Goal: Task Accomplishment & Management: Manage account settings

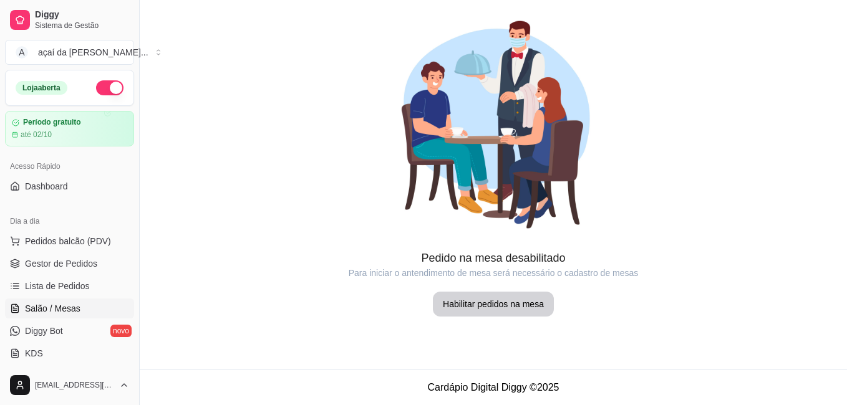
scroll to position [21, 0]
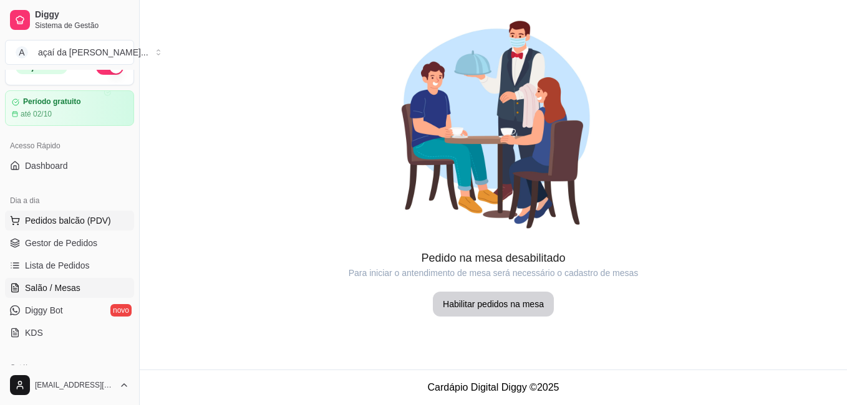
drag, startPoint x: 77, startPoint y: 225, endPoint x: 87, endPoint y: 223, distance: 10.2
click at [78, 225] on span "Pedidos balcão (PDV)" at bounding box center [68, 221] width 86 height 12
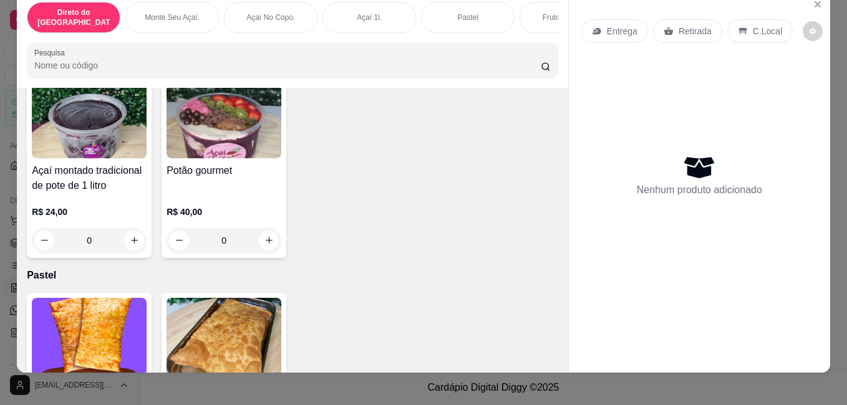
scroll to position [1227, 0]
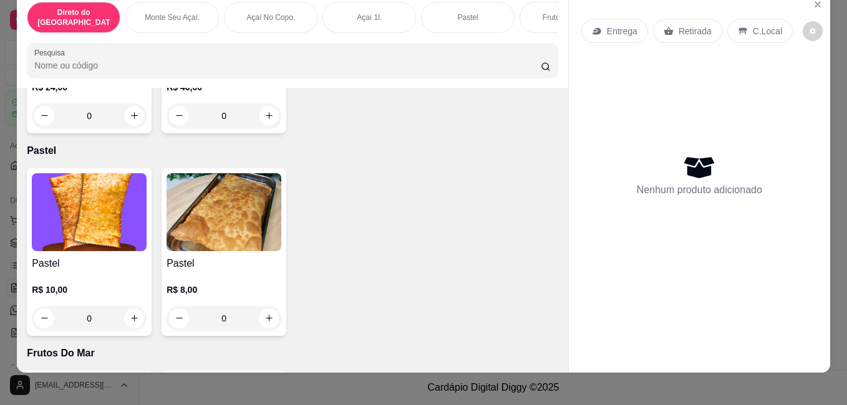
click at [126, 307] on div "0" at bounding box center [89, 318] width 115 height 25
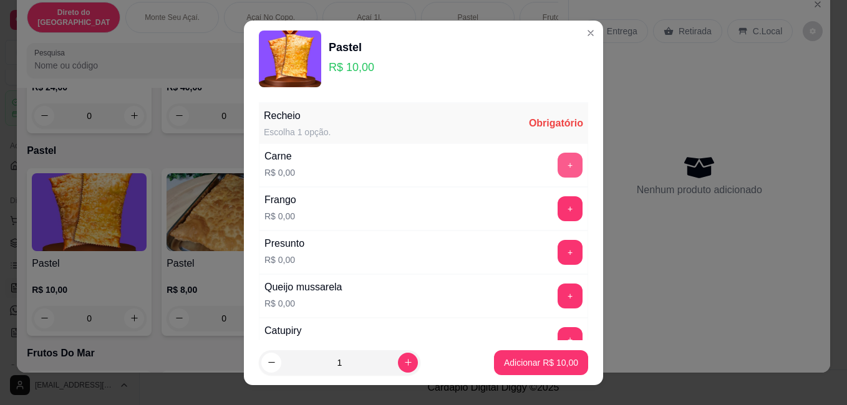
click at [558, 163] on button "+" at bounding box center [570, 165] width 25 height 25
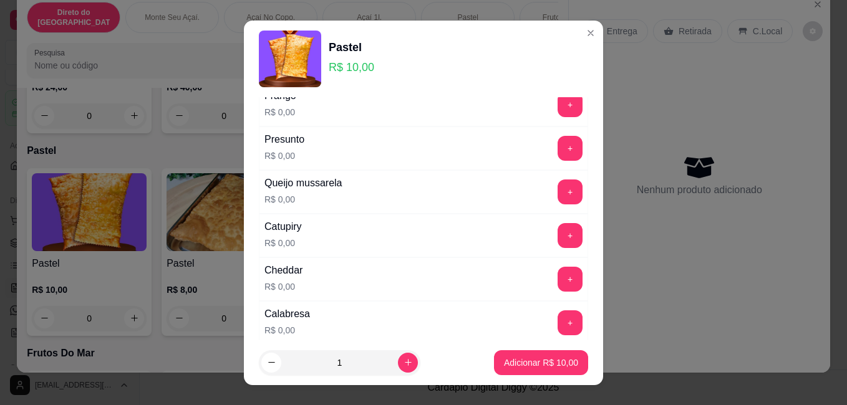
scroll to position [145, 0]
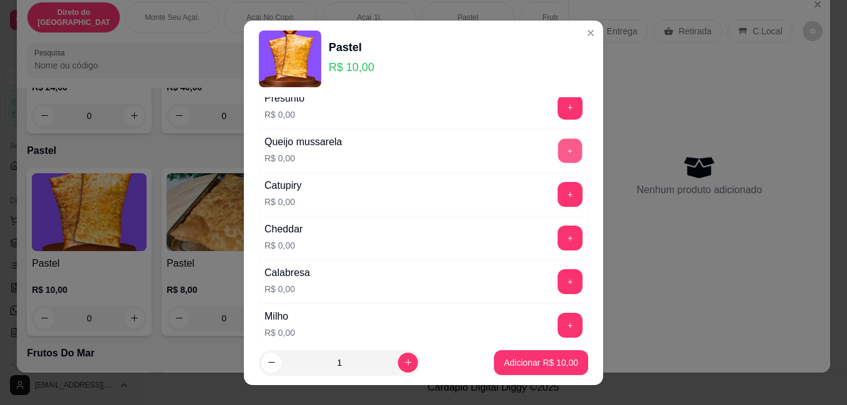
click at [558, 149] on button "+" at bounding box center [570, 151] width 24 height 24
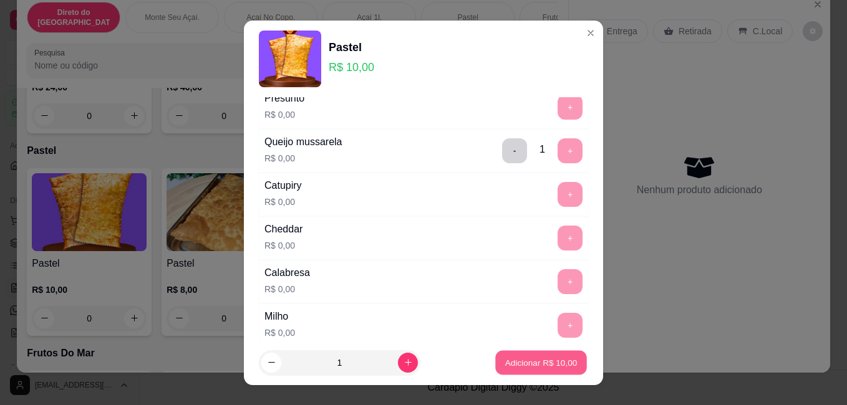
click at [540, 369] on button "Adicionar R$ 10,00" at bounding box center [541, 363] width 92 height 24
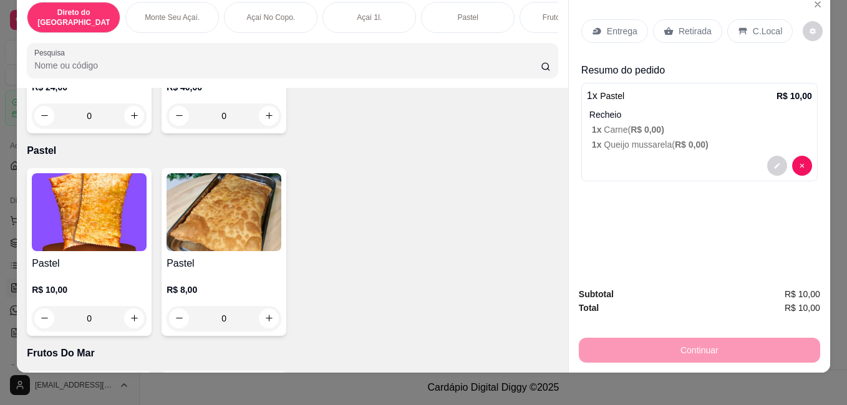
scroll to position [32, 0]
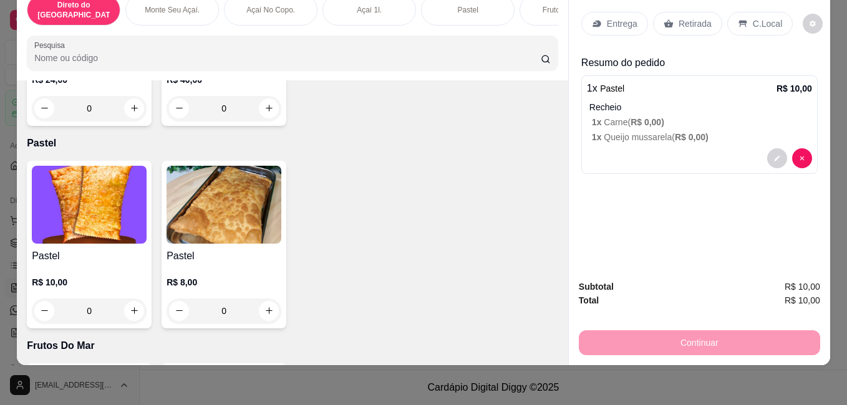
click at [667, 20] on div "Retirada" at bounding box center [687, 24] width 69 height 24
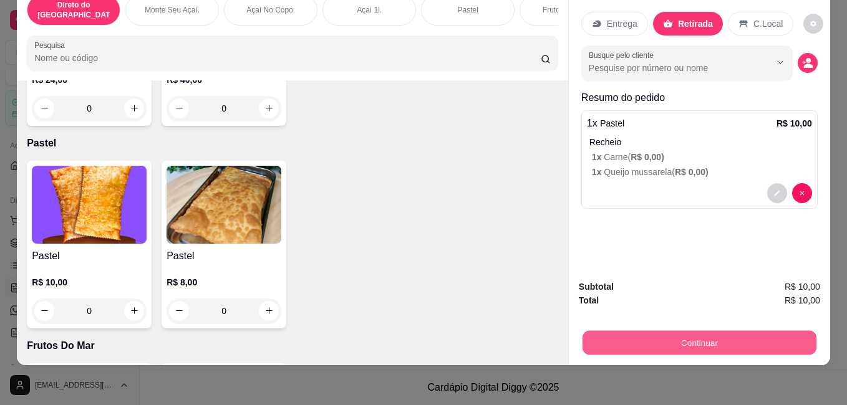
click at [766, 344] on button "Continuar" at bounding box center [700, 343] width 234 height 24
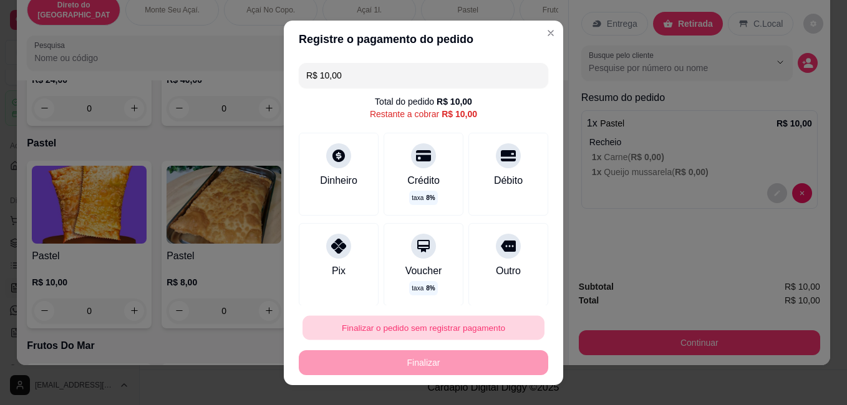
click at [458, 326] on button "Finalizar o pedido sem registrar pagamento" at bounding box center [423, 328] width 242 height 24
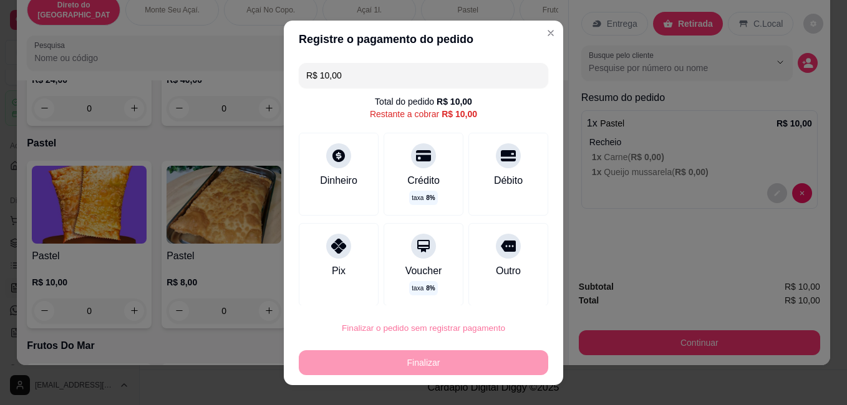
click at [505, 295] on button "Confirmar" at bounding box center [495, 292] width 46 height 19
type input "R$ 0,00"
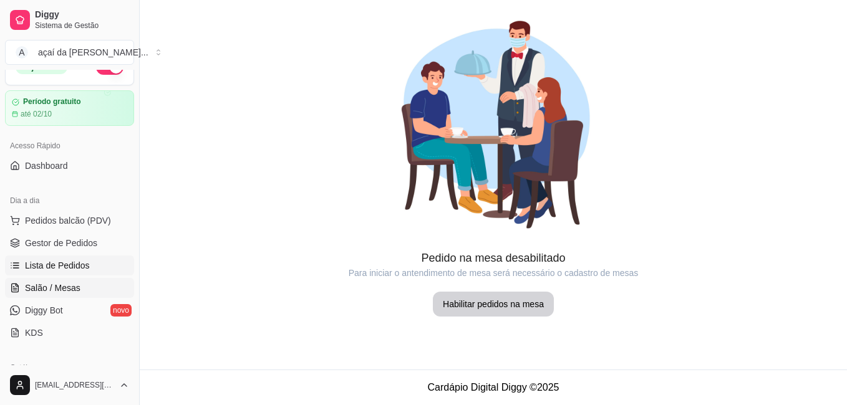
click at [75, 263] on span "Lista de Pedidos" at bounding box center [57, 265] width 65 height 12
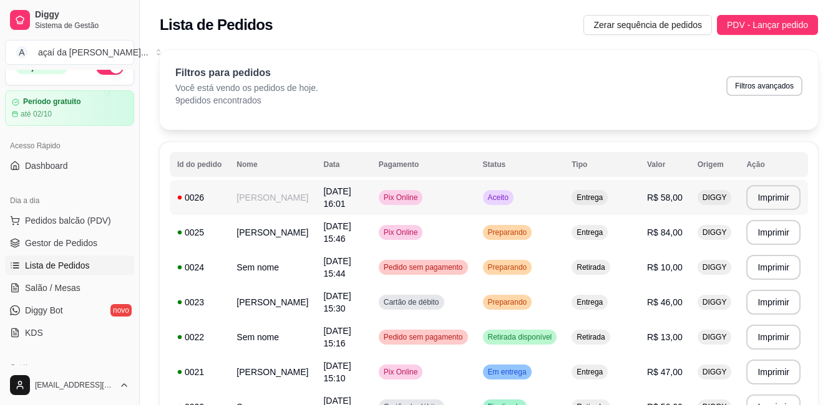
click at [448, 185] on td "Pix Online" at bounding box center [423, 197] width 104 height 35
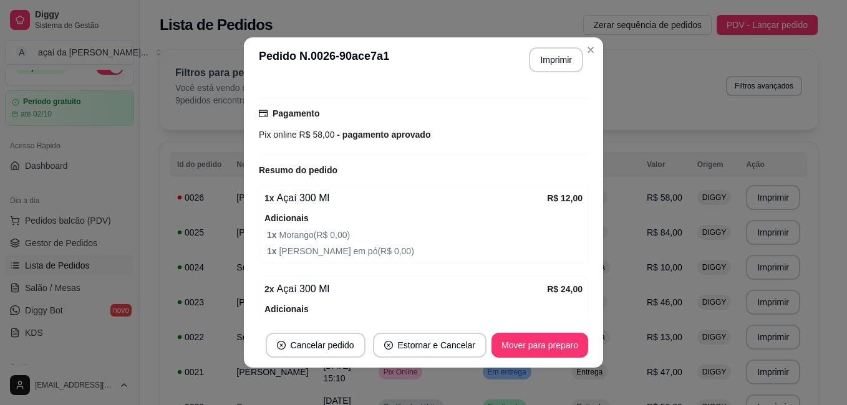
scroll to position [332, 0]
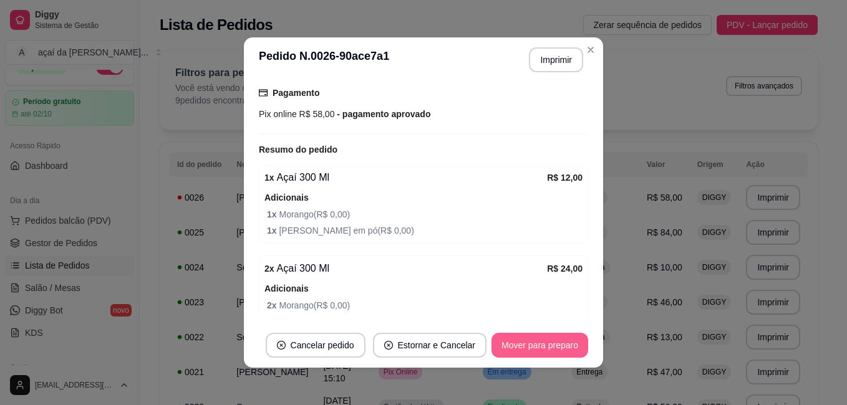
click at [531, 344] on button "Mover para preparo" at bounding box center [539, 345] width 97 height 25
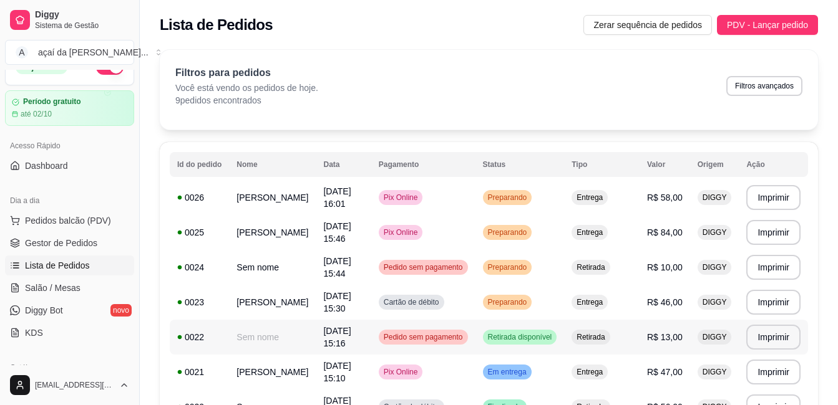
click at [462, 342] on div "Pedido sem pagamento" at bounding box center [423, 337] width 89 height 15
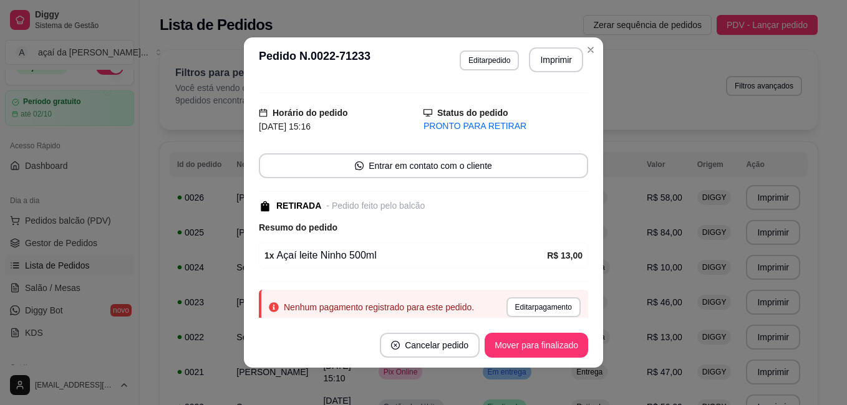
scroll to position [2, 0]
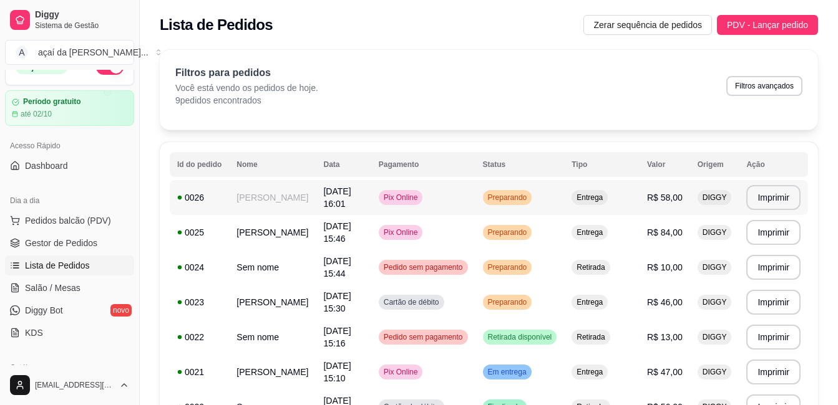
click at [344, 195] on span "[DATE] 16:01" at bounding box center [336, 197] width 27 height 22
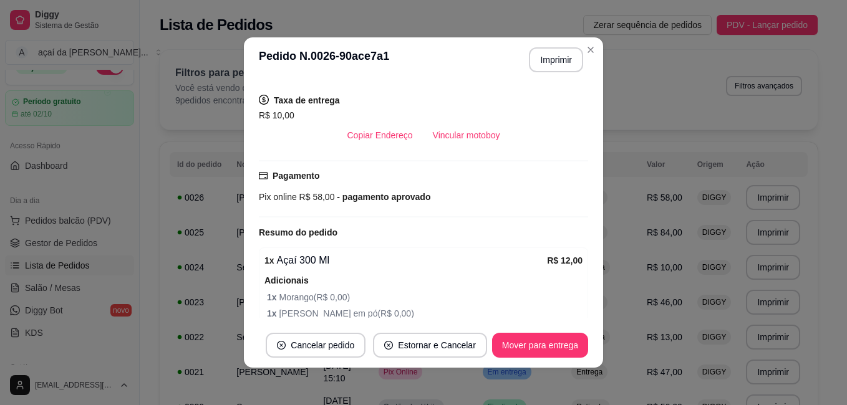
scroll to position [332, 0]
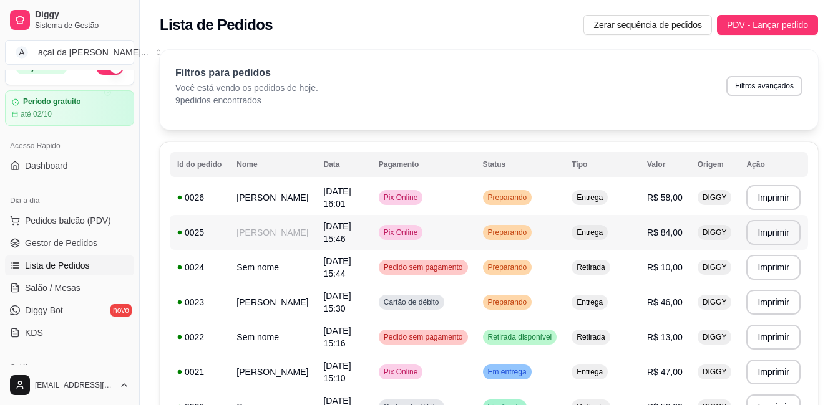
click at [287, 229] on td "[PERSON_NAME]" at bounding box center [272, 232] width 87 height 35
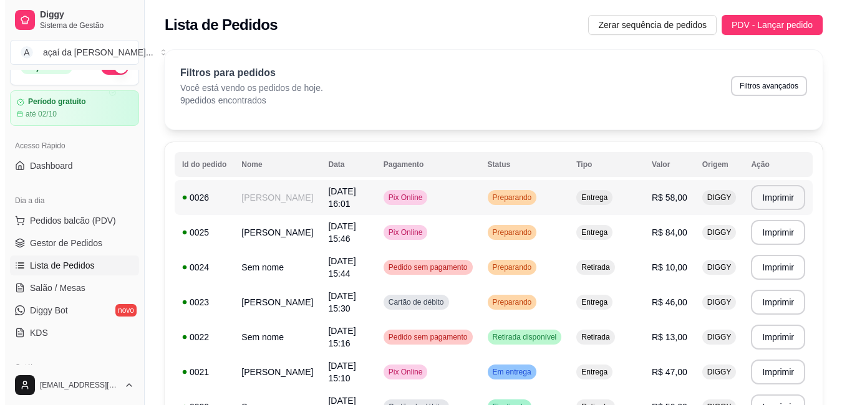
scroll to position [21, 0]
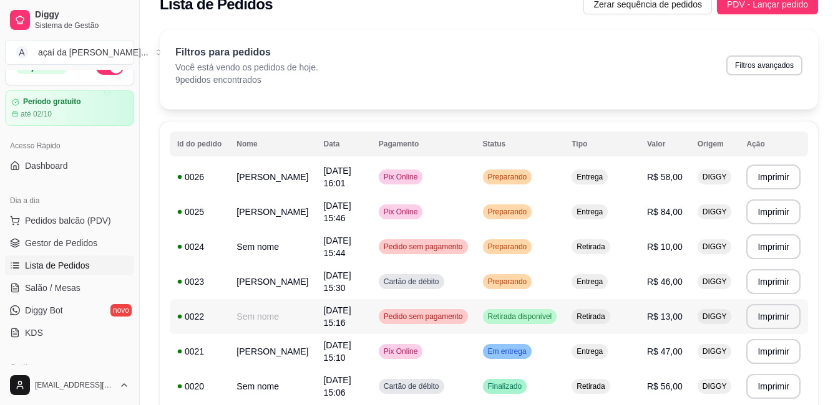
click at [457, 317] on span "Pedido sem pagamento" at bounding box center [423, 317] width 84 height 10
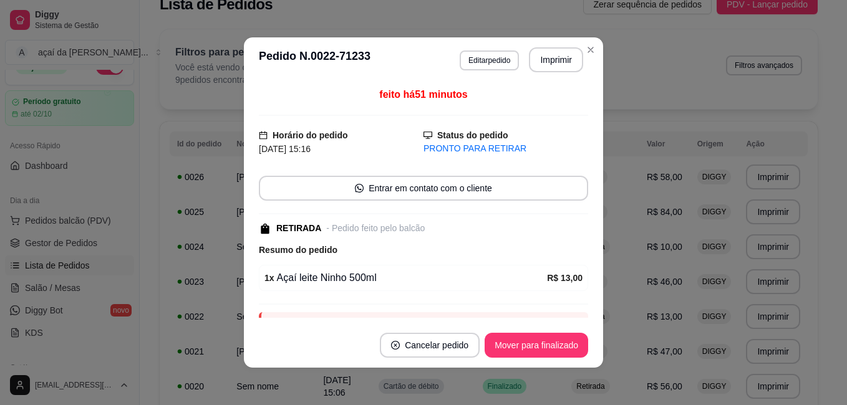
scroll to position [64, 0]
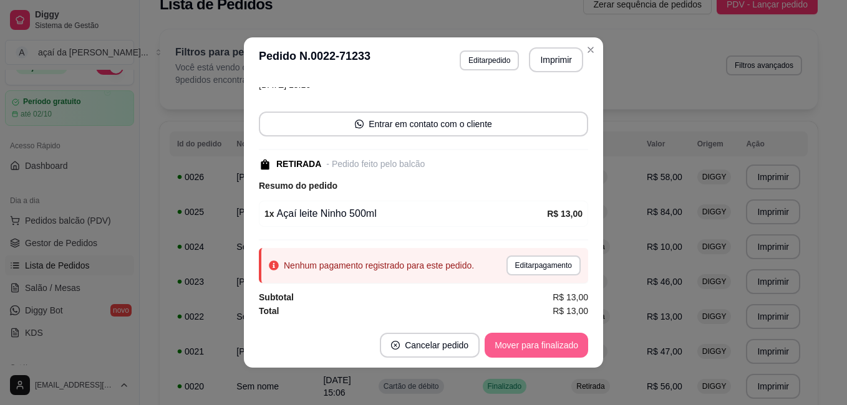
click at [530, 339] on button "Mover para finalizado" at bounding box center [537, 345] width 104 height 25
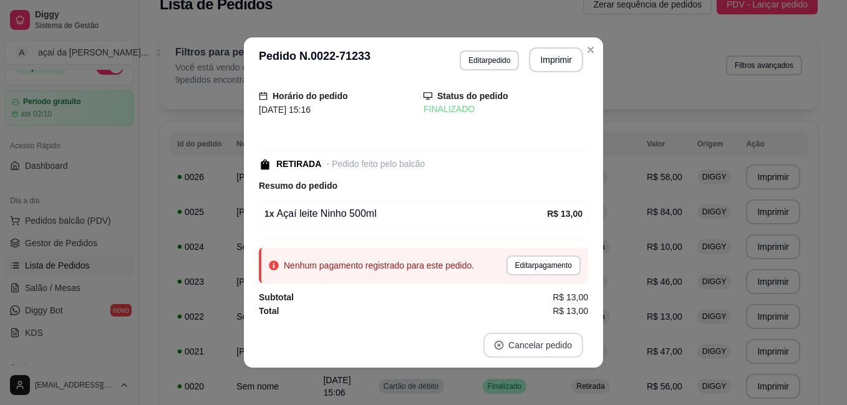
scroll to position [11, 0]
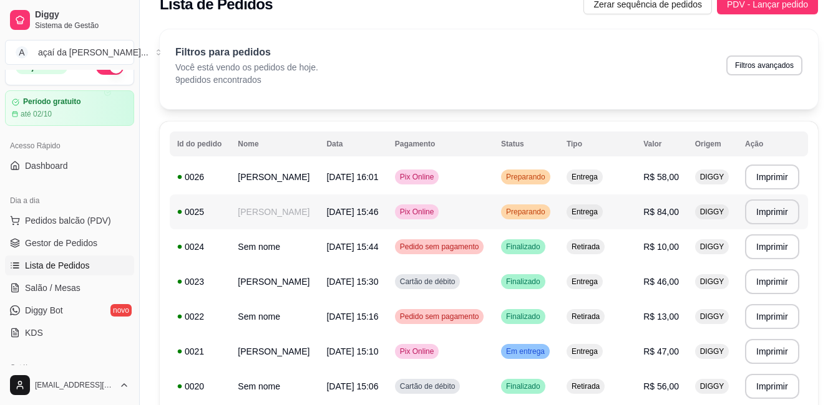
click at [480, 198] on td "Pix Online" at bounding box center [440, 212] width 106 height 35
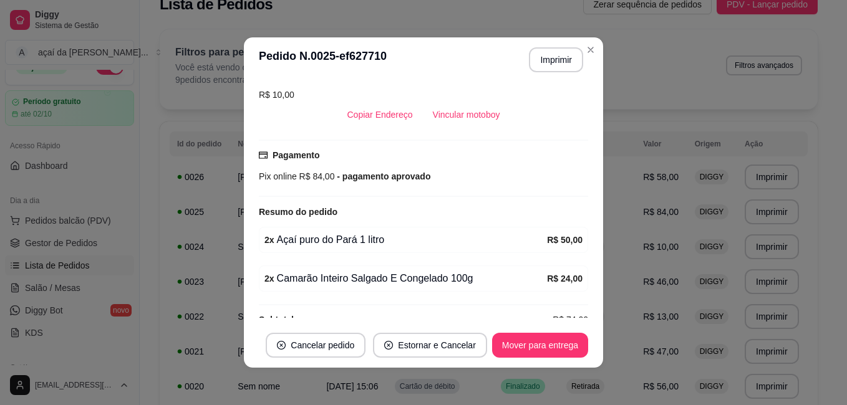
scroll to position [293, 0]
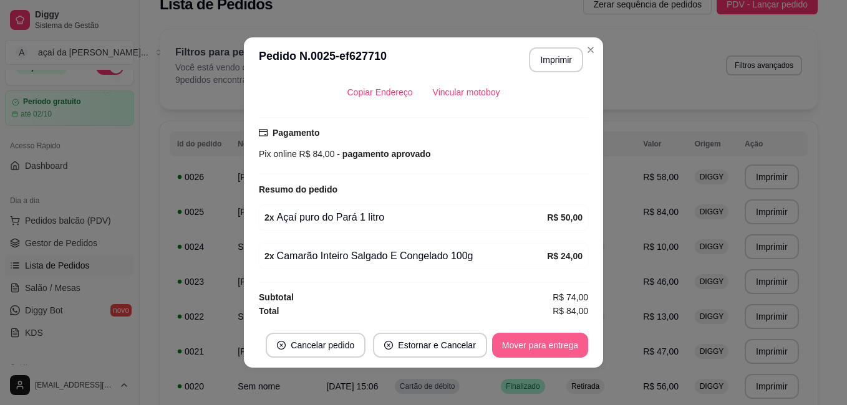
click at [511, 344] on button "Mover para entrega" at bounding box center [540, 345] width 96 height 25
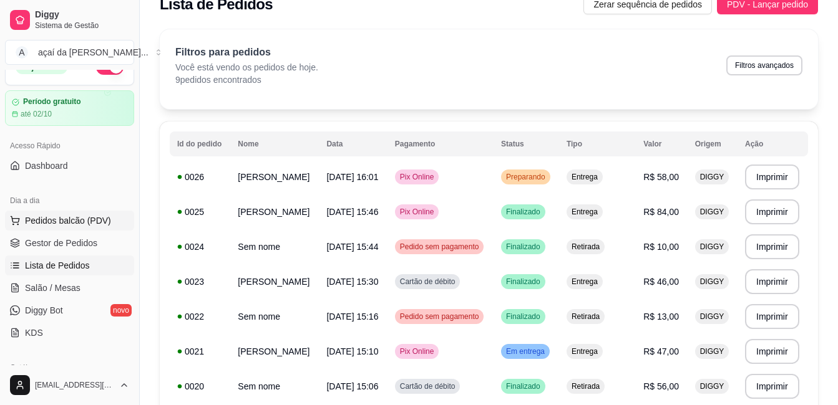
click at [43, 218] on span "Pedidos balcão (PDV)" at bounding box center [68, 221] width 86 height 12
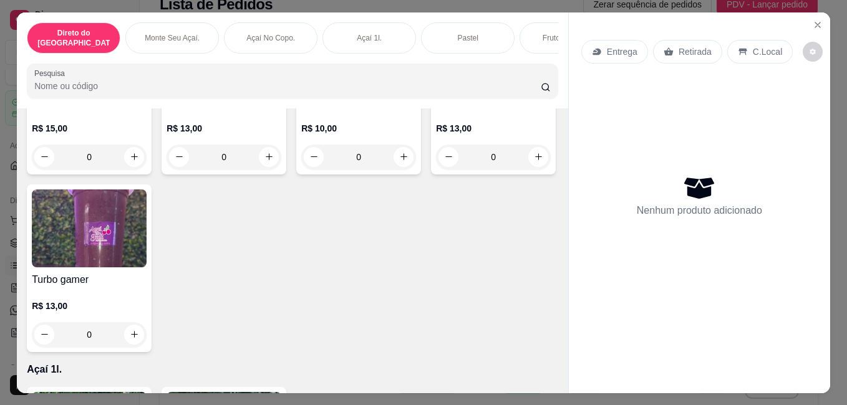
scroll to position [831, 0]
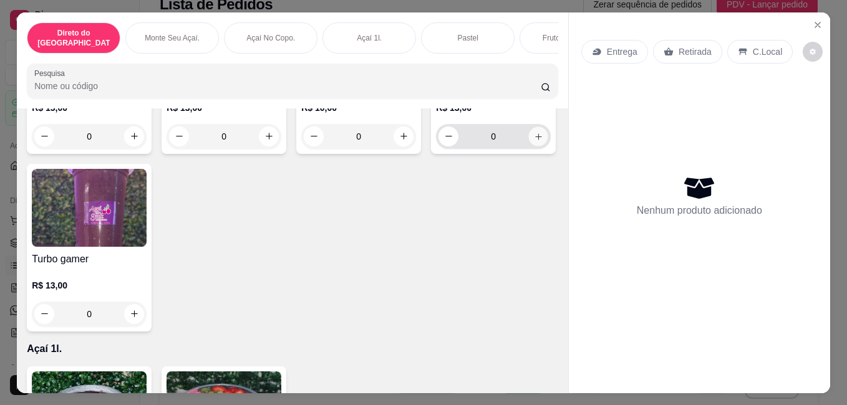
click at [529, 146] on button "increase-product-quantity" at bounding box center [538, 136] width 19 height 19
type input "1"
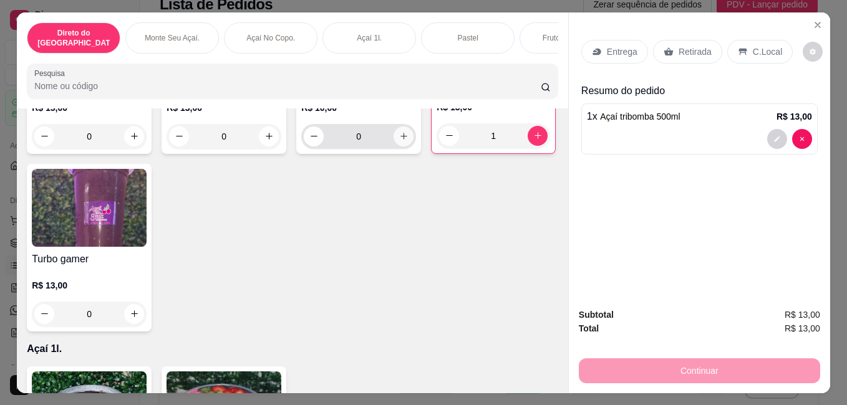
click at [399, 141] on icon "increase-product-quantity" at bounding box center [403, 136] width 9 height 9
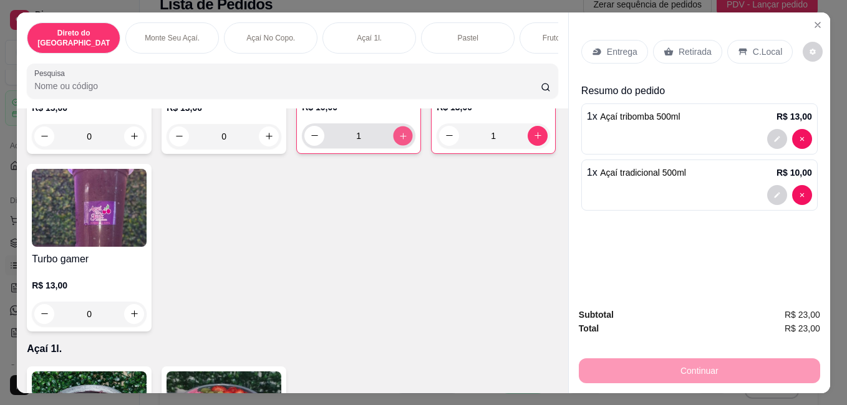
click at [399, 140] on icon "increase-product-quantity" at bounding box center [403, 135] width 9 height 9
type input "3"
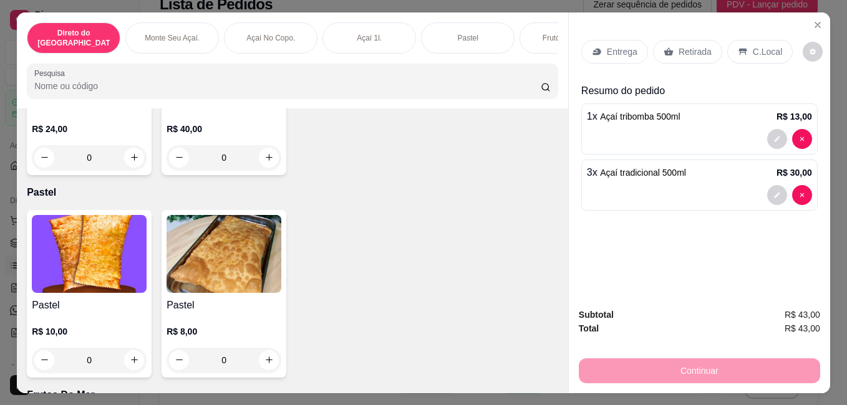
scroll to position [1289, 0]
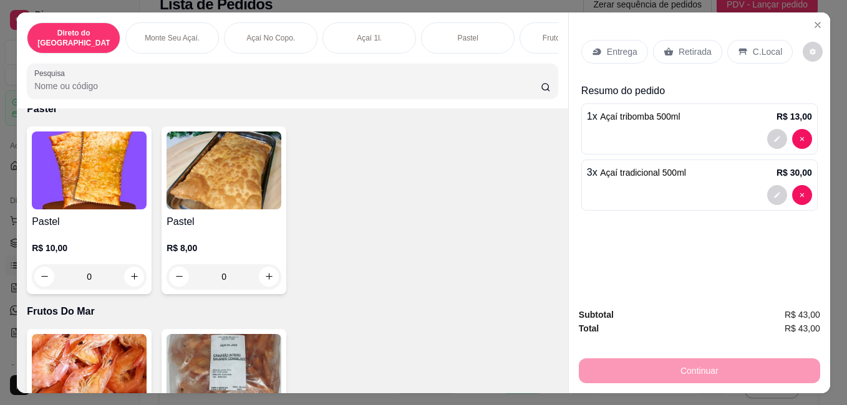
click at [132, 273] on div "0" at bounding box center [89, 276] width 115 height 25
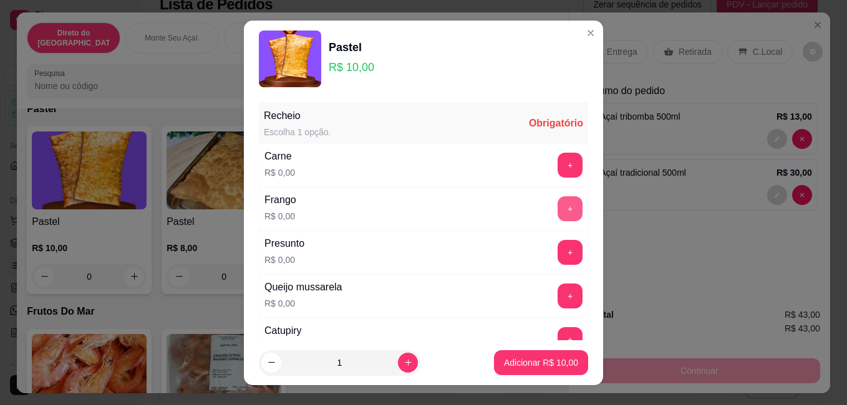
click at [558, 203] on button "+" at bounding box center [570, 208] width 25 height 25
click at [503, 209] on button "-" at bounding box center [515, 209] width 24 height 24
click at [558, 157] on button "+" at bounding box center [570, 165] width 24 height 24
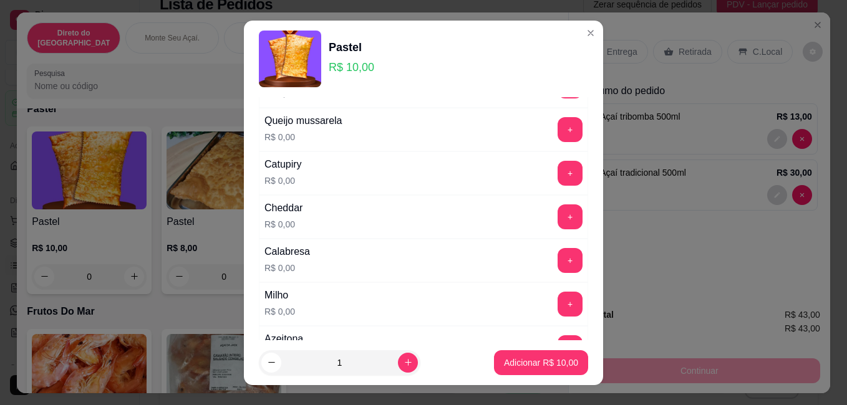
scroll to position [249, 0]
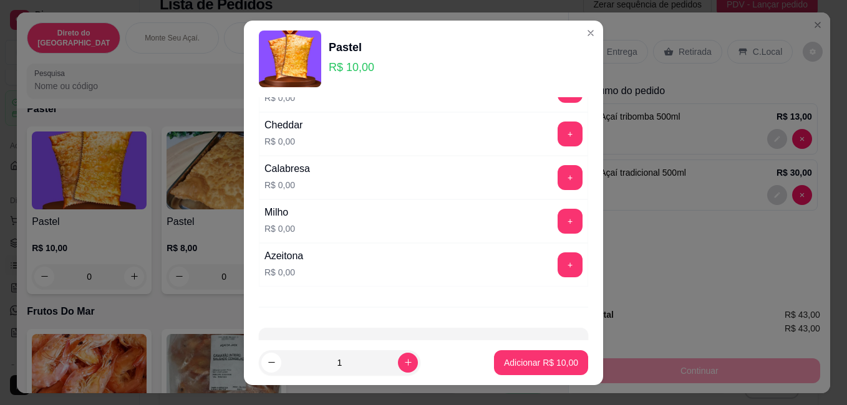
click at [548, 207] on div "Milho R$ 0,00 +" at bounding box center [423, 222] width 329 height 44
click at [558, 218] on button "+" at bounding box center [570, 222] width 24 height 24
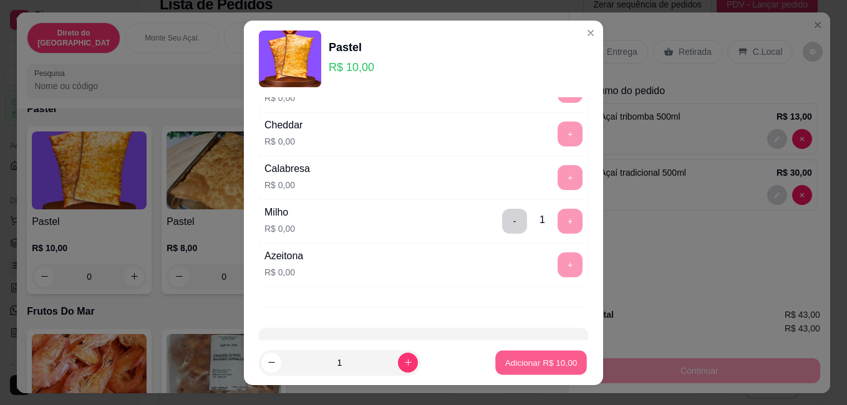
click at [517, 360] on p "Adicionar R$ 10,00" at bounding box center [541, 363] width 72 height 12
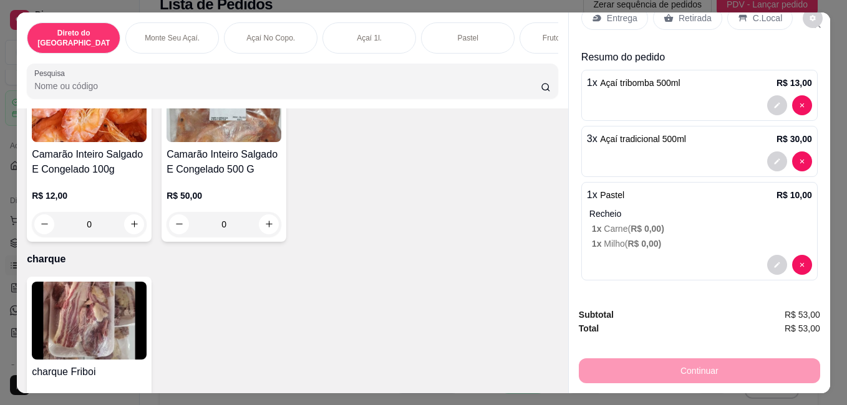
scroll to position [13, 0]
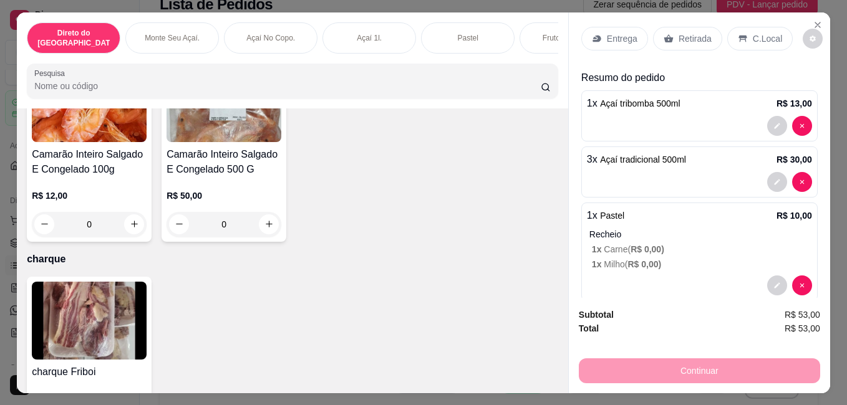
click at [753, 32] on p "C.Local" at bounding box center [767, 38] width 29 height 12
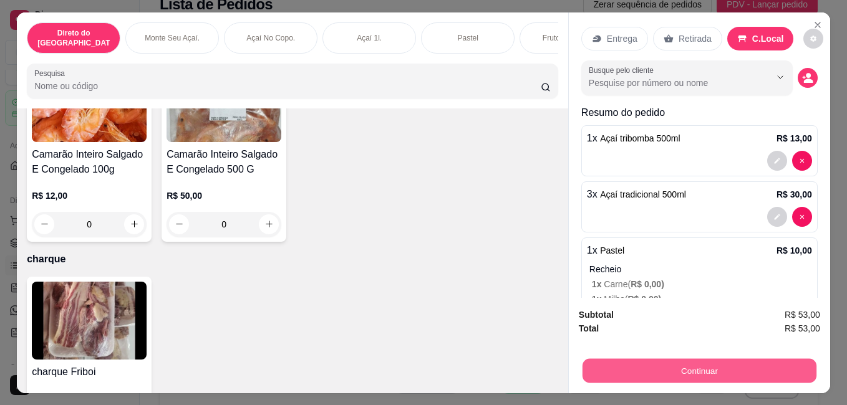
click at [697, 361] on button "Continuar" at bounding box center [700, 371] width 234 height 24
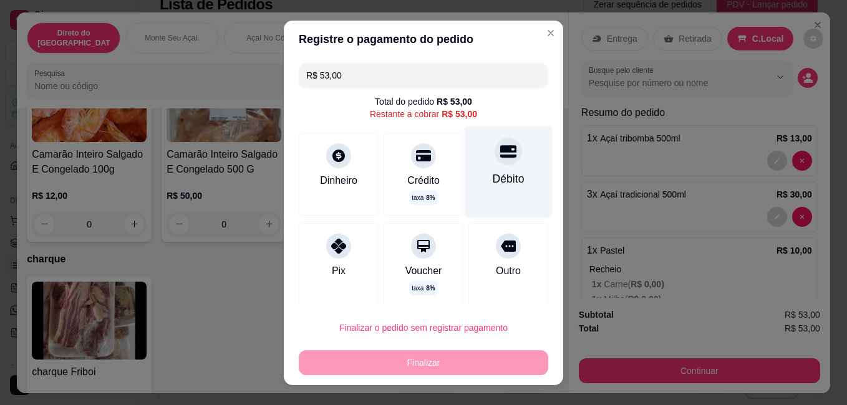
click at [480, 166] on div "Débito" at bounding box center [509, 171] width 88 height 91
type input "R$ 0,00"
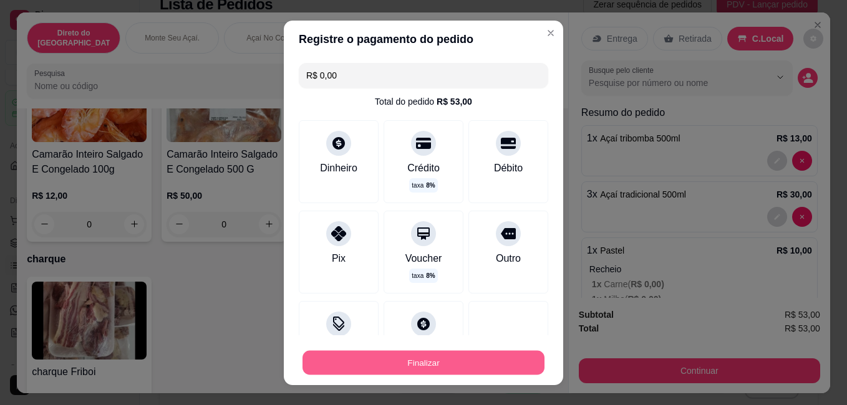
click at [471, 360] on button "Finalizar" at bounding box center [423, 363] width 242 height 24
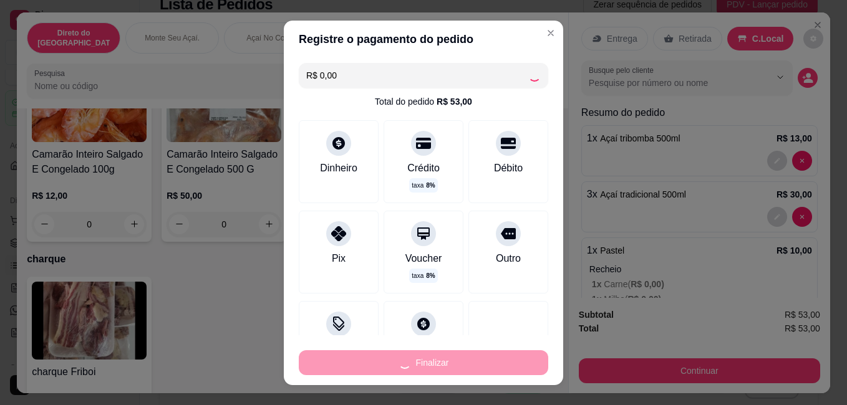
type input "0"
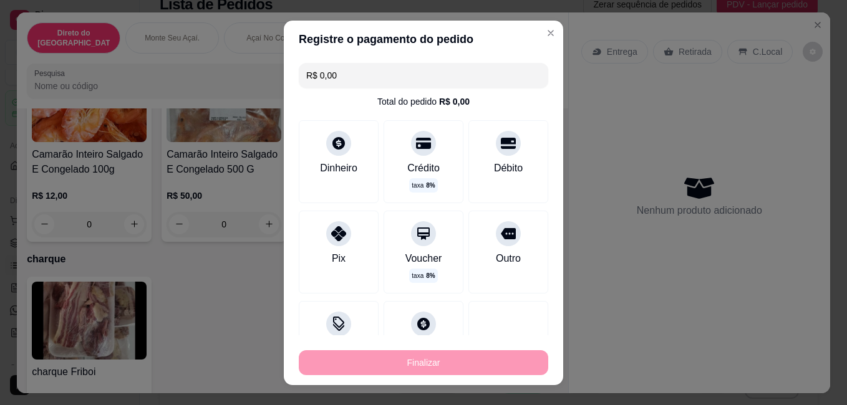
type input "-R$ 53,00"
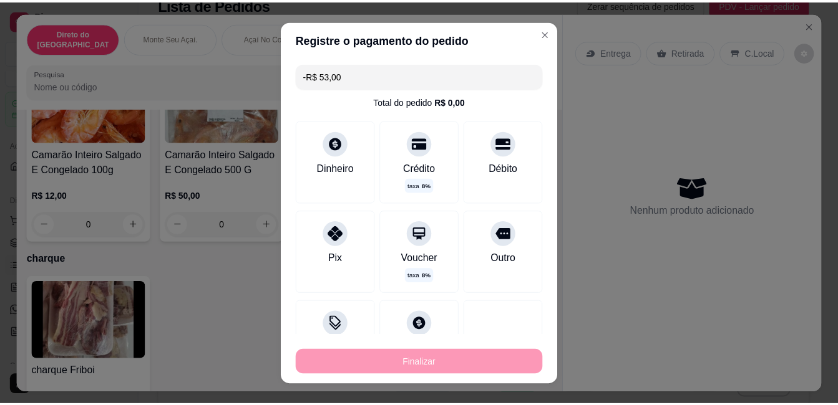
scroll to position [1558, 0]
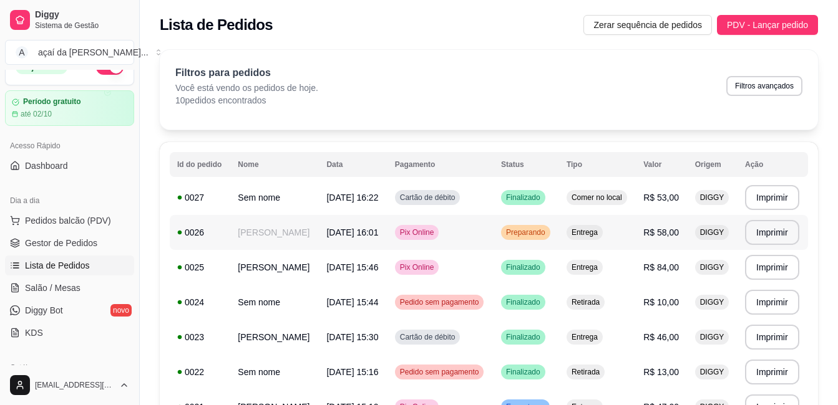
click at [530, 233] on span "Preparando" at bounding box center [525, 233] width 44 height 10
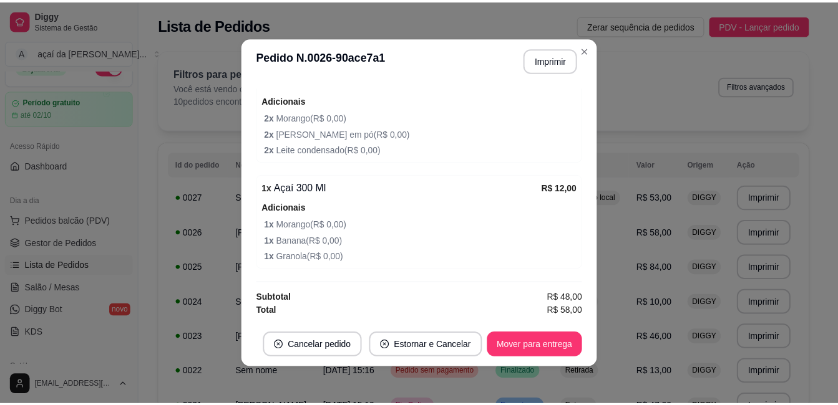
scroll to position [2, 0]
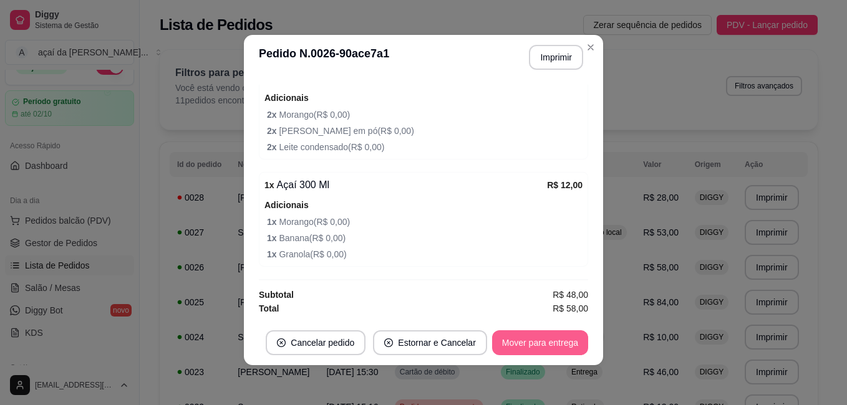
click at [528, 354] on button "Mover para entrega" at bounding box center [540, 343] width 96 height 25
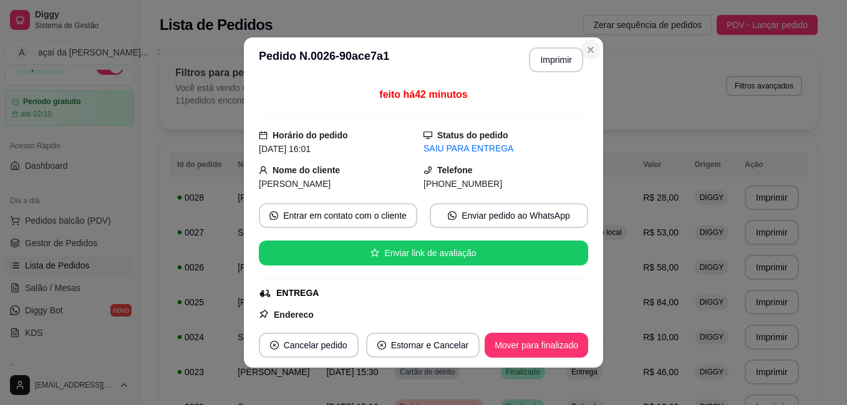
click at [605, 50] on div "**********" at bounding box center [423, 202] width 847 height 405
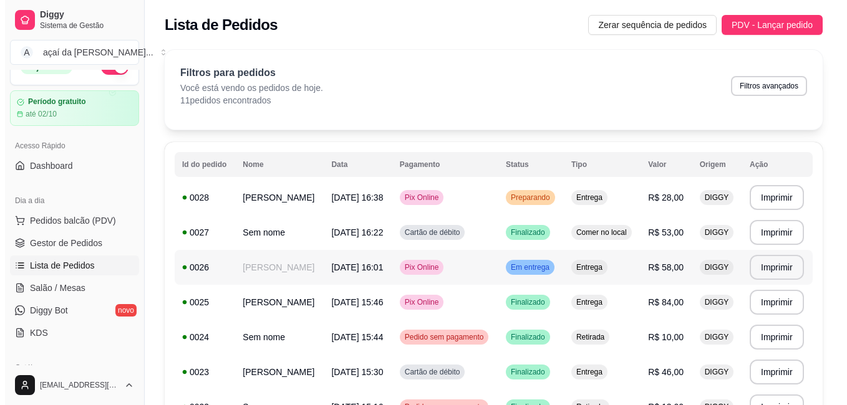
scroll to position [62, 0]
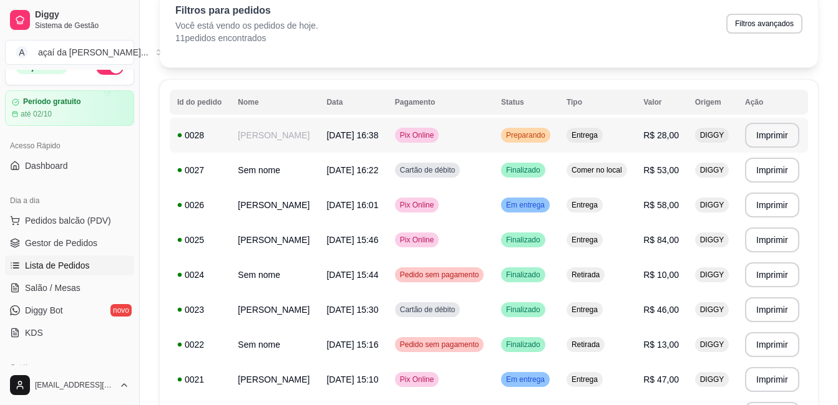
click at [529, 138] on span "Preparando" at bounding box center [525, 135] width 44 height 10
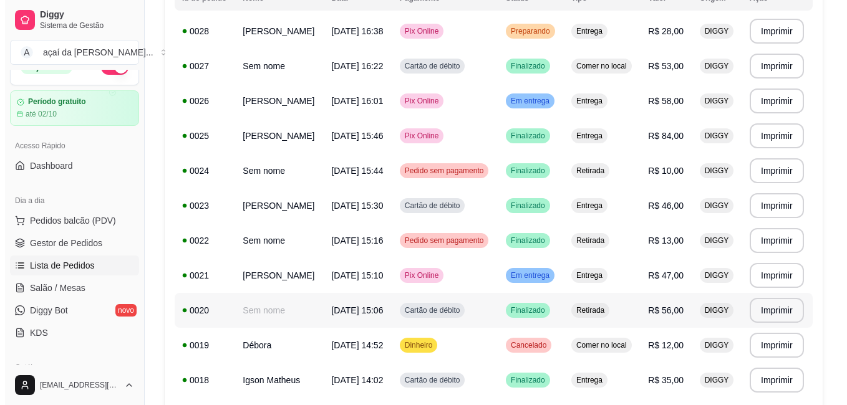
scroll to position [125, 0]
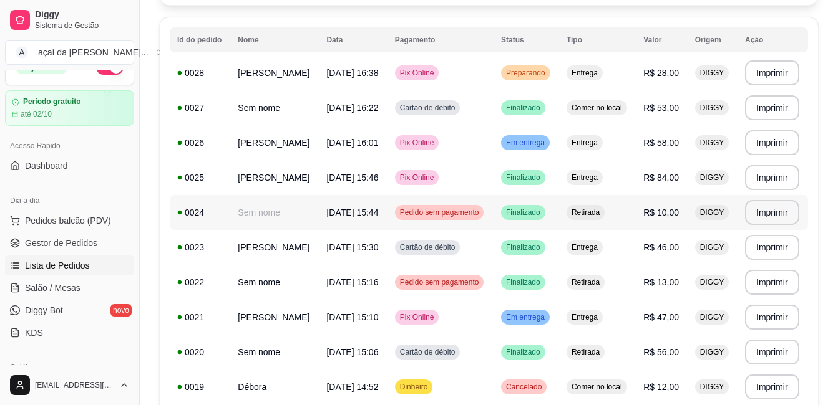
click at [355, 208] on span "[DATE] 15:44" at bounding box center [352, 213] width 52 height 10
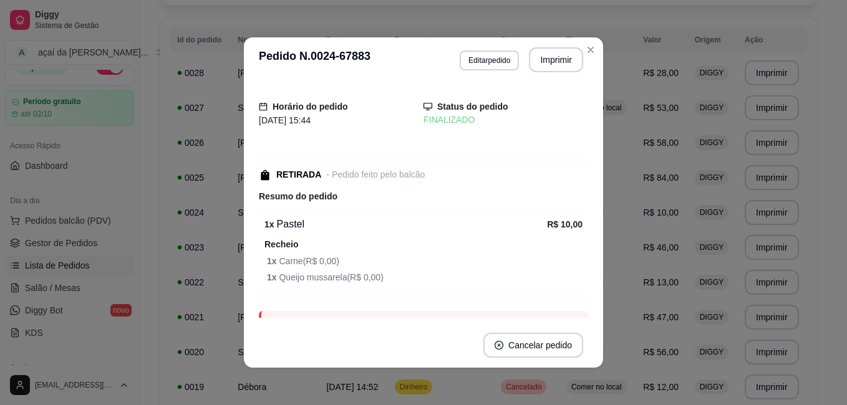
scroll to position [63, 0]
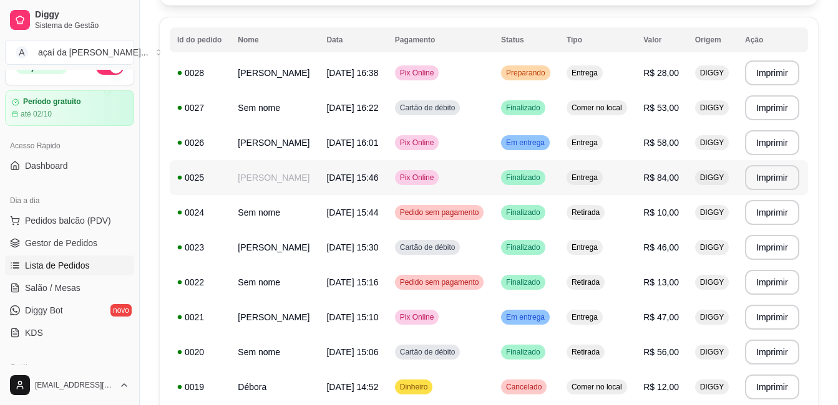
click at [341, 173] on span "[DATE] 15:46" at bounding box center [352, 178] width 52 height 10
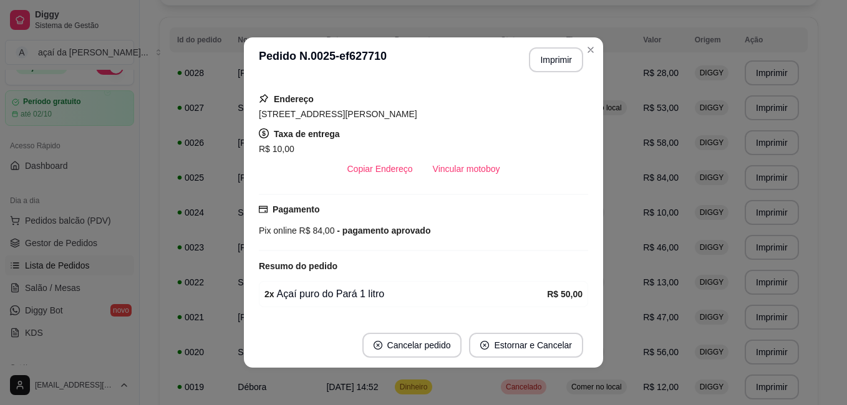
scroll to position [264, 0]
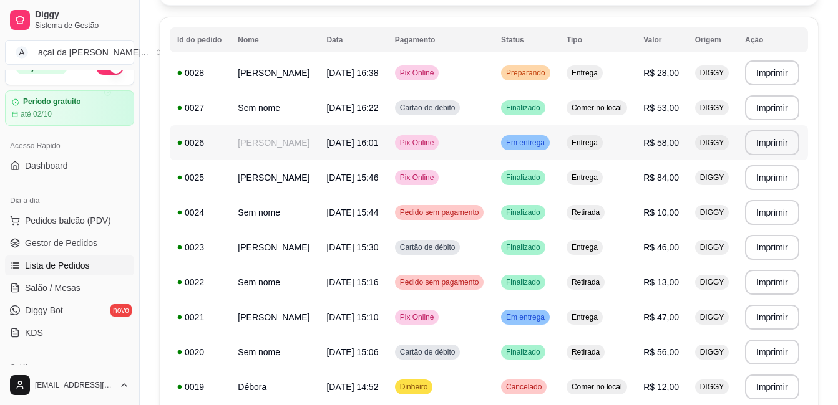
click at [317, 142] on td "[PERSON_NAME]" at bounding box center [274, 142] width 89 height 35
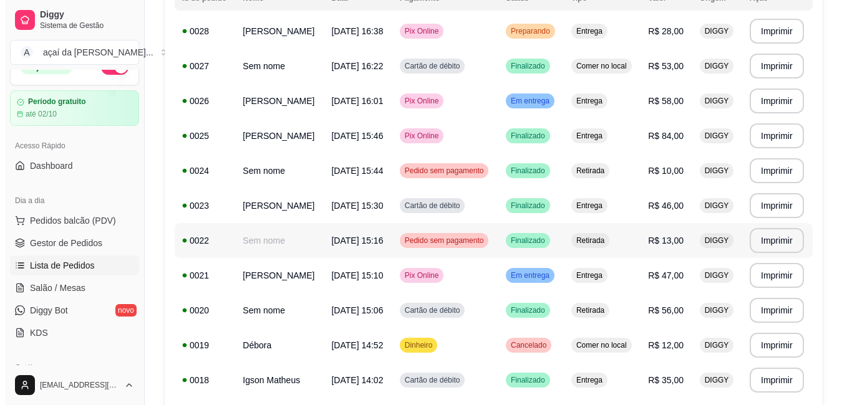
scroll to position [187, 0]
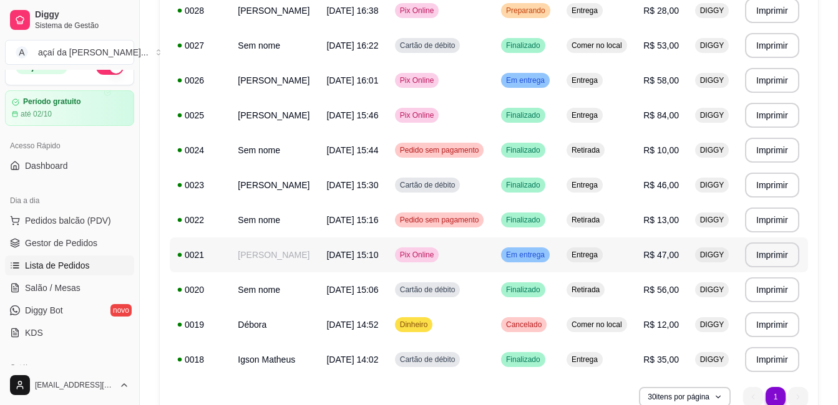
click at [345, 260] on span "[DATE] 15:10" at bounding box center [352, 255] width 52 height 10
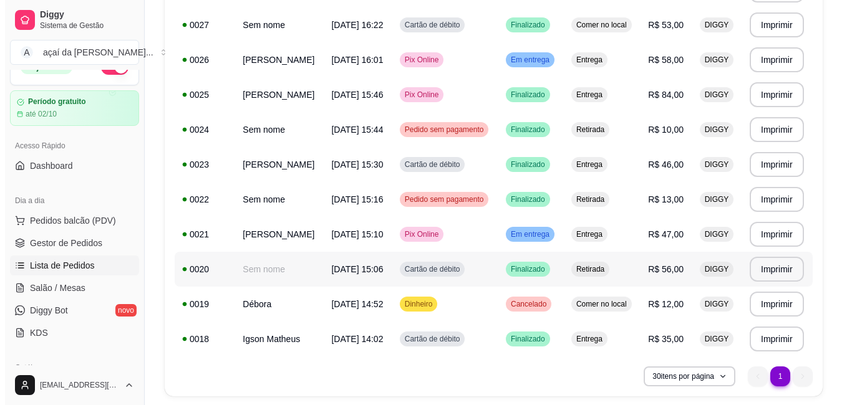
scroll to position [167, 0]
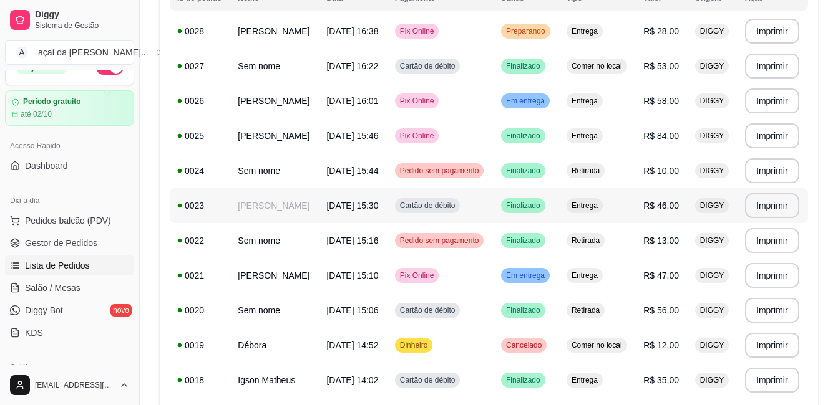
click at [350, 208] on td "[DATE] 15:30" at bounding box center [353, 205] width 68 height 35
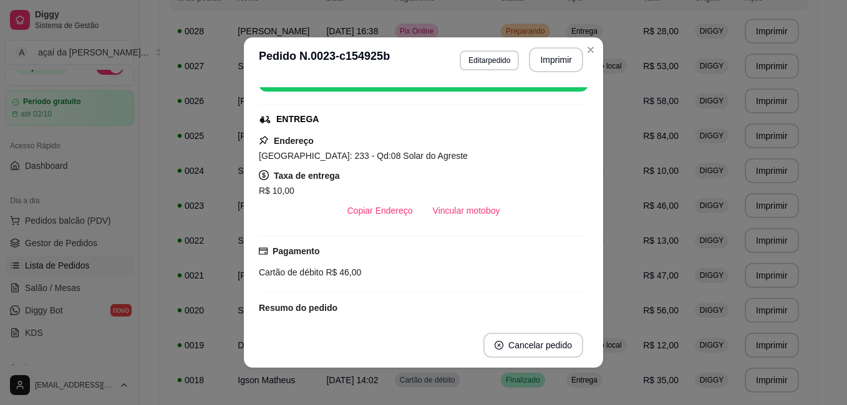
scroll to position [125, 0]
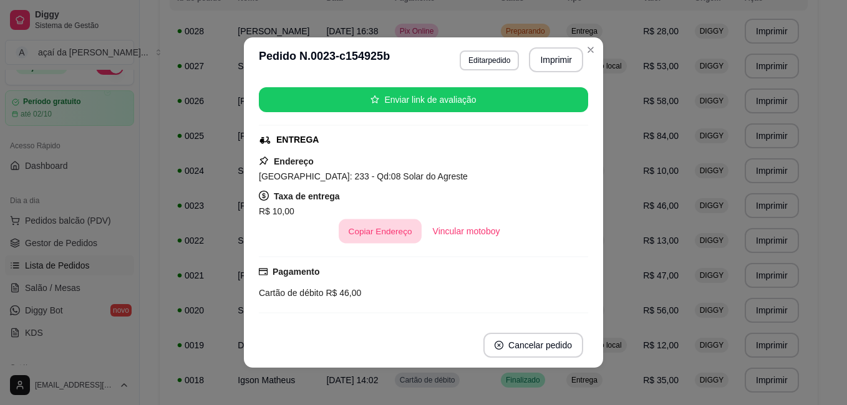
click at [359, 228] on button "Copiar Endereço" at bounding box center [380, 232] width 83 height 24
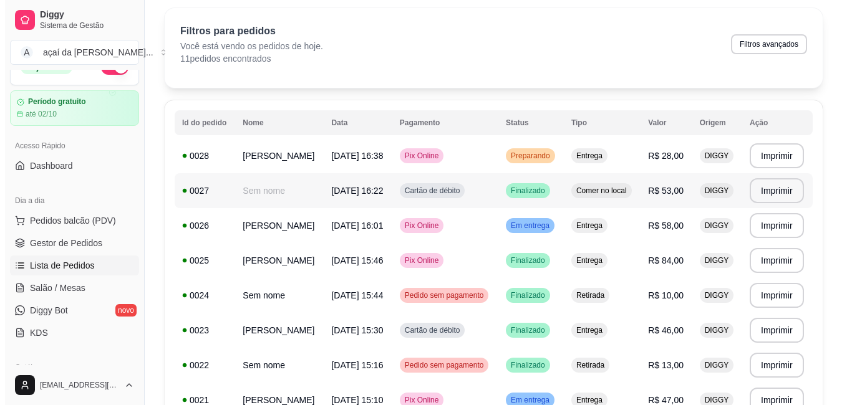
scroll to position [0, 0]
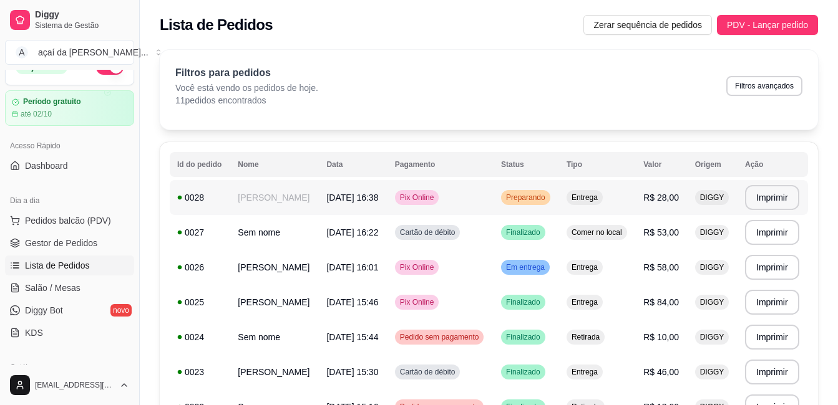
click at [526, 203] on div "Preparando" at bounding box center [525, 197] width 49 height 15
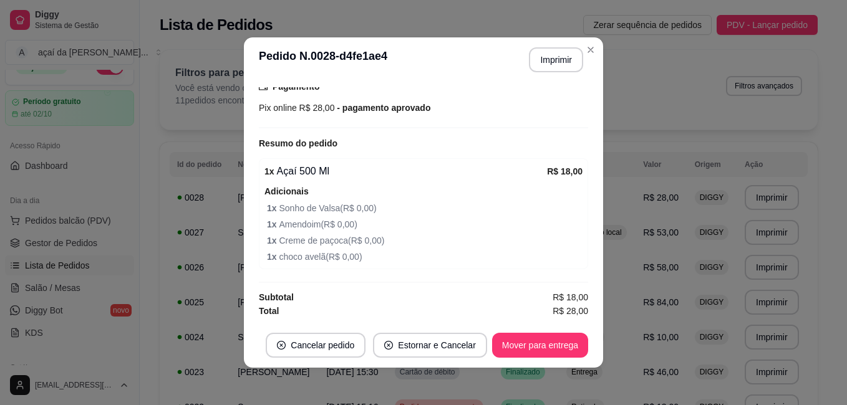
scroll to position [2, 0]
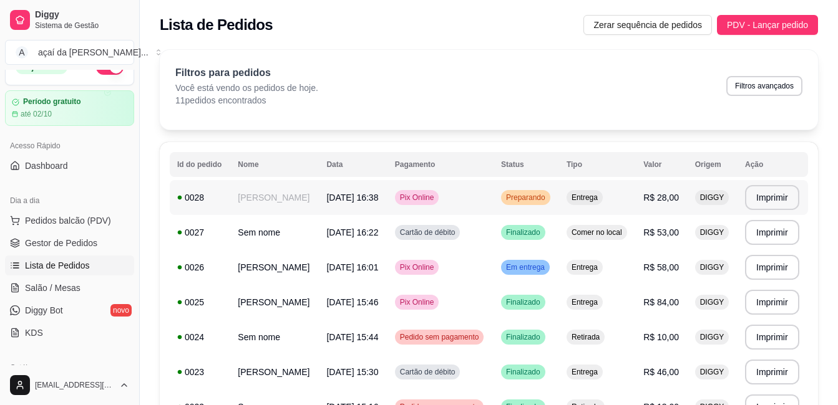
click at [515, 196] on span "Preparando" at bounding box center [525, 198] width 44 height 10
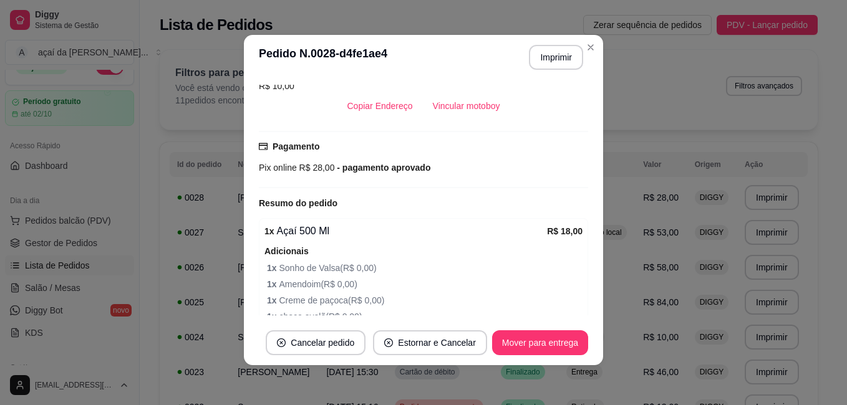
scroll to position [339, 0]
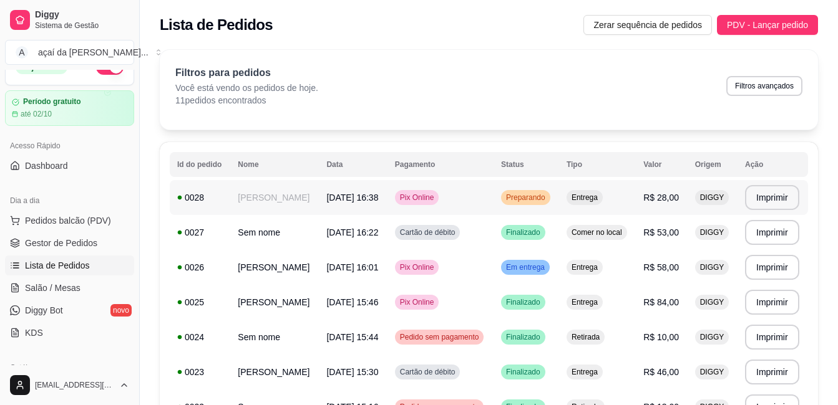
click at [538, 203] on div "Preparando" at bounding box center [525, 197] width 49 height 15
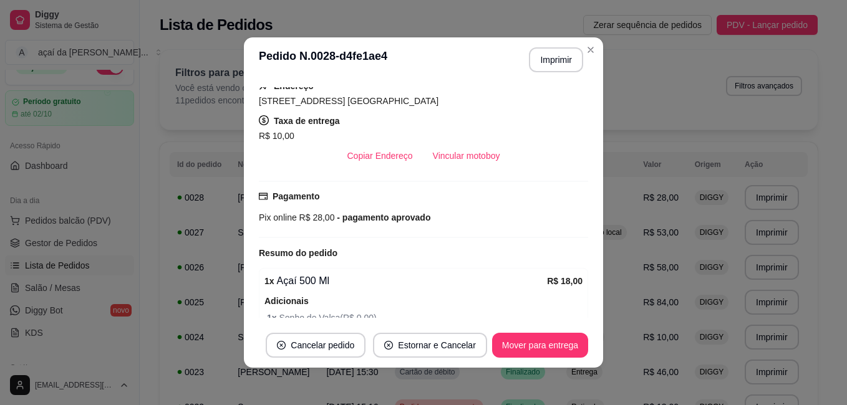
scroll to position [270, 0]
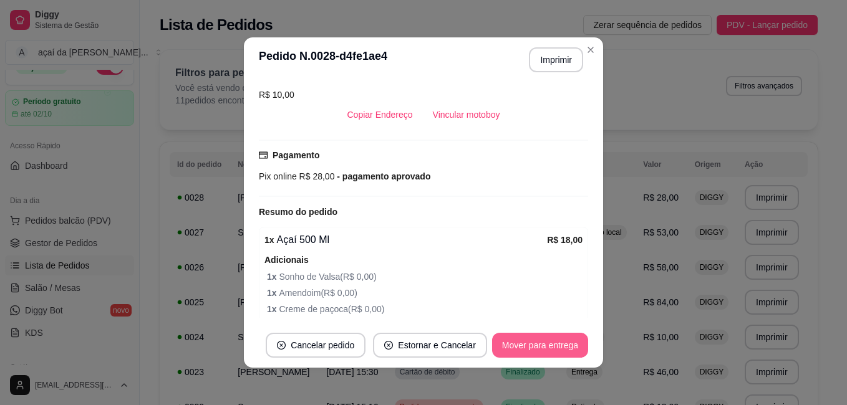
click at [554, 357] on button "Mover para entrega" at bounding box center [540, 345] width 96 height 25
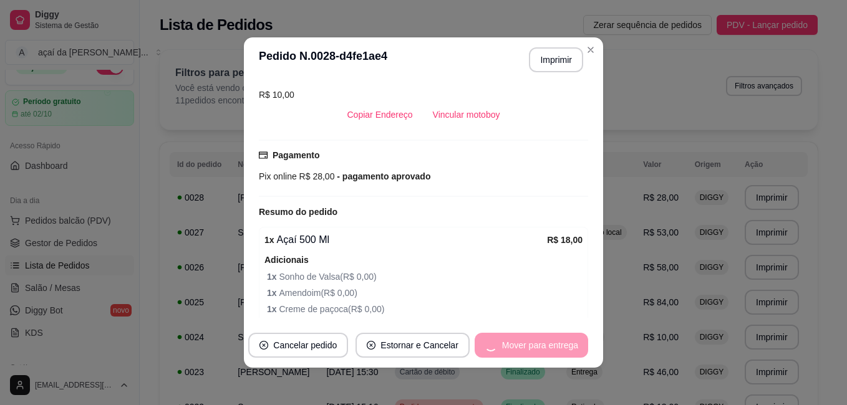
click at [587, 37] on div "**********" at bounding box center [423, 202] width 847 height 405
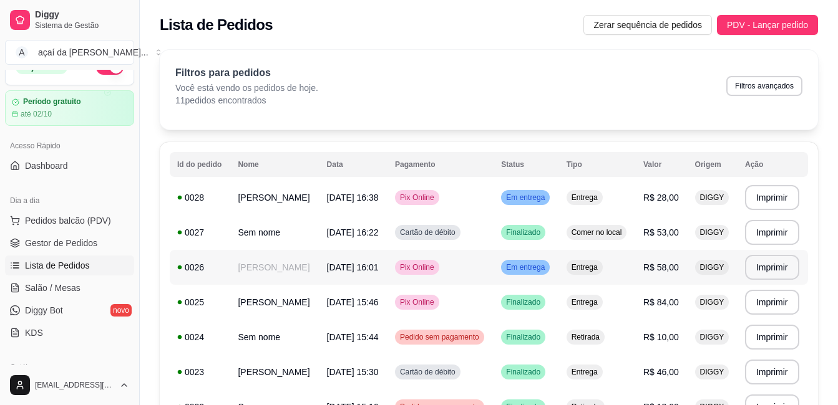
click at [475, 265] on td "Pix Online" at bounding box center [440, 267] width 106 height 35
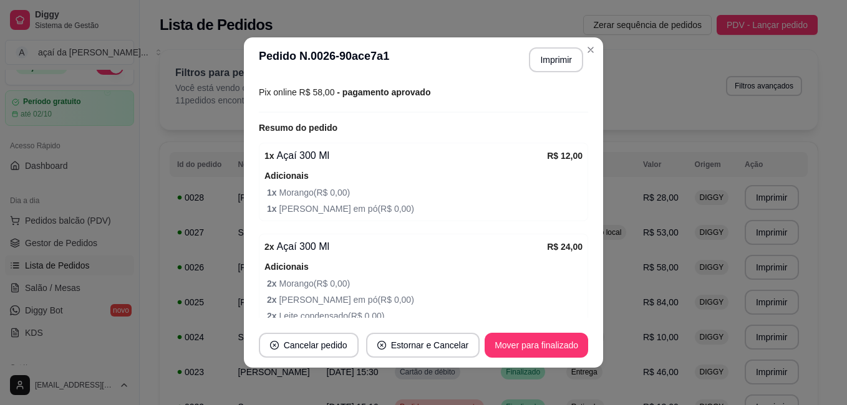
scroll to position [334, 0]
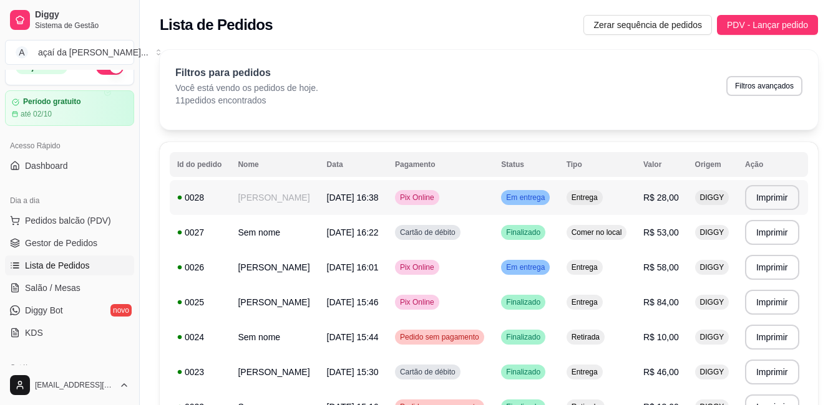
click at [551, 180] on td "Em entrega" at bounding box center [525, 197] width 65 height 35
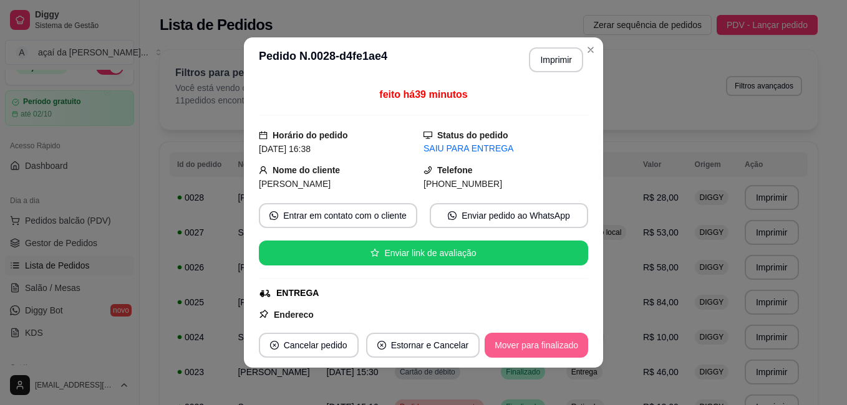
click at [551, 337] on button "Mover para finalizado" at bounding box center [537, 345] width 104 height 25
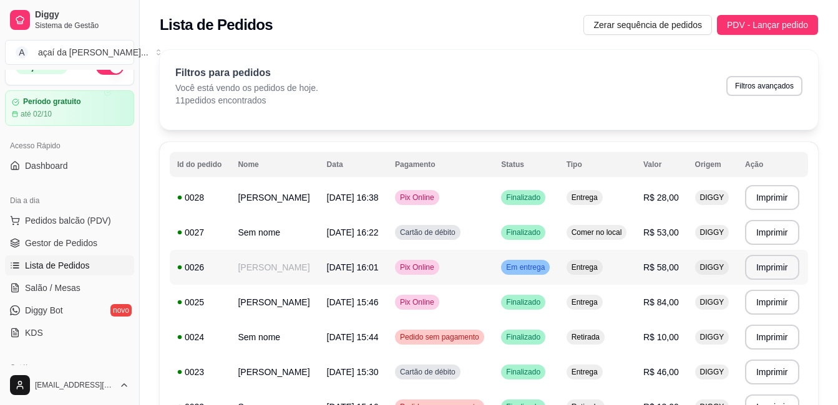
click at [580, 263] on div "Entrega" at bounding box center [584, 267] width 36 height 15
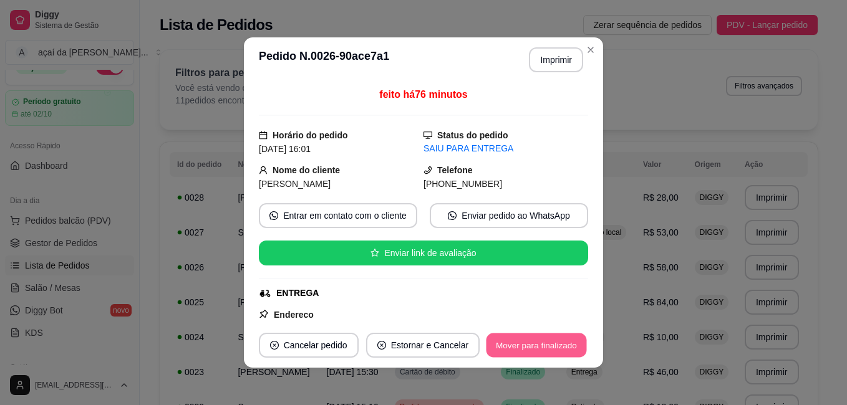
click at [556, 341] on button "Mover para finalizado" at bounding box center [536, 346] width 100 height 24
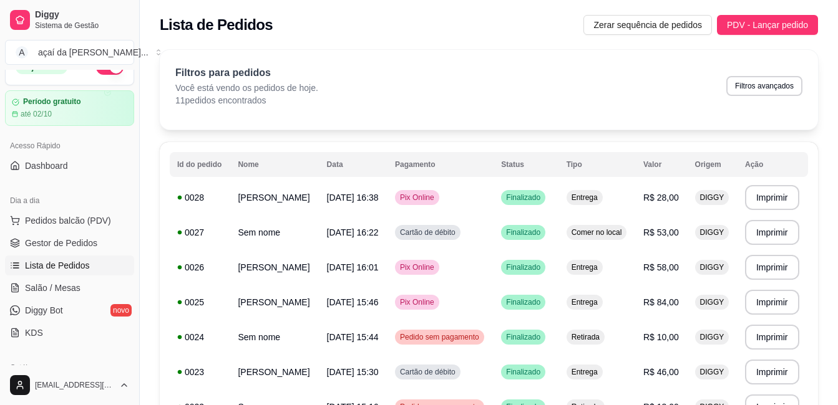
click at [46, 266] on span "Lista de Pedidos" at bounding box center [57, 265] width 65 height 12
click at [59, 266] on span "Lista de Pedidos" at bounding box center [57, 265] width 65 height 12
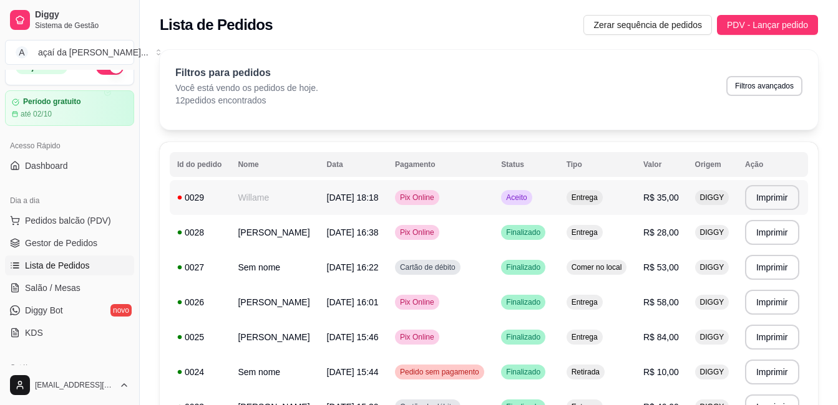
click at [332, 197] on td "[DATE] 18:18" at bounding box center [353, 197] width 68 height 35
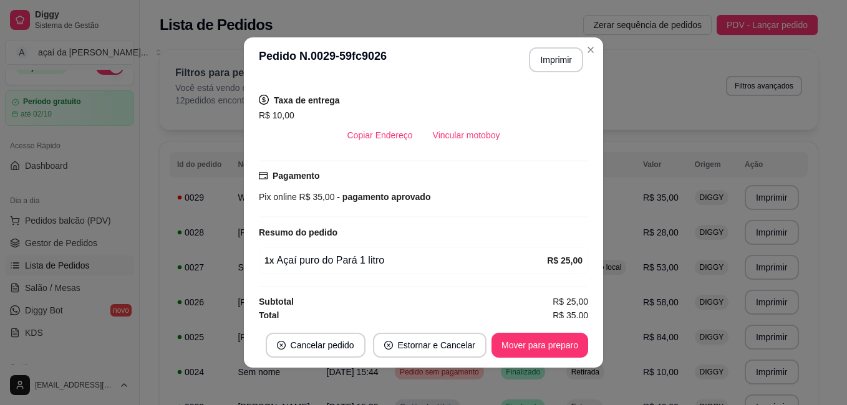
scroll to position [254, 0]
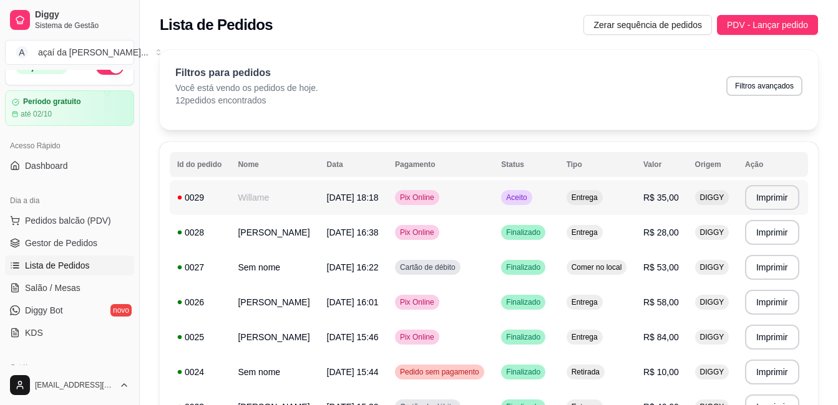
click at [554, 201] on td "Aceito" at bounding box center [525, 197] width 65 height 35
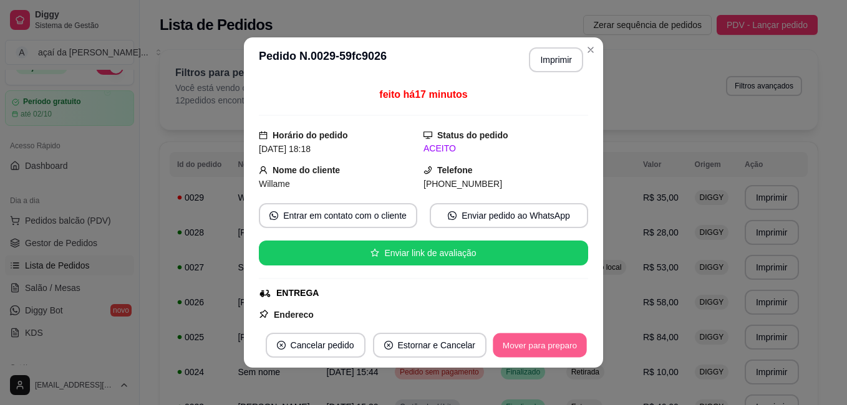
click at [564, 351] on button "Mover para preparo" at bounding box center [540, 346] width 94 height 24
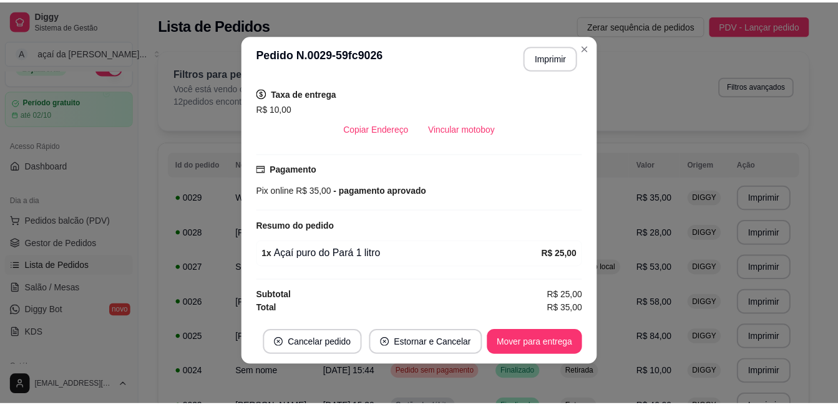
scroll to position [129, 0]
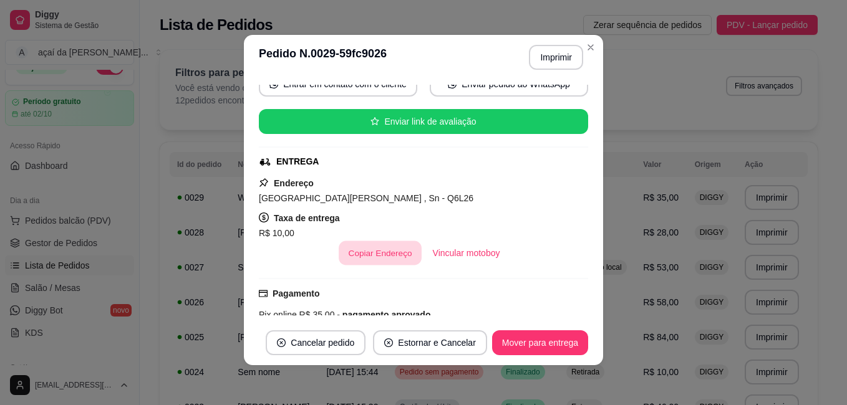
click at [372, 258] on button "Copiar Endereço" at bounding box center [380, 253] width 83 height 24
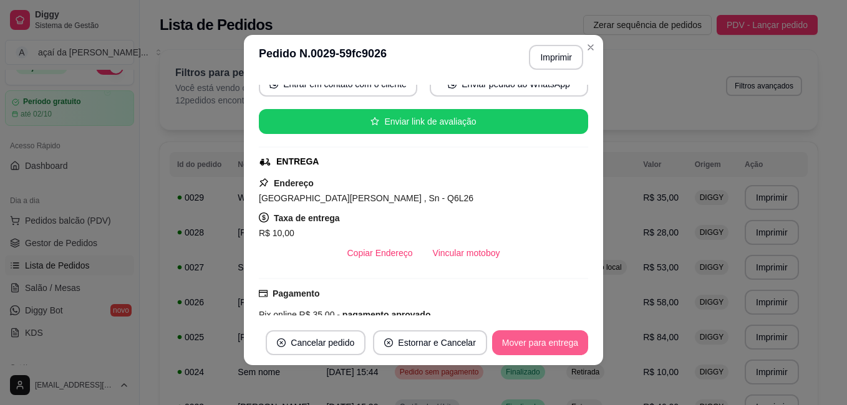
click at [541, 347] on button "Mover para entrega" at bounding box center [540, 343] width 96 height 25
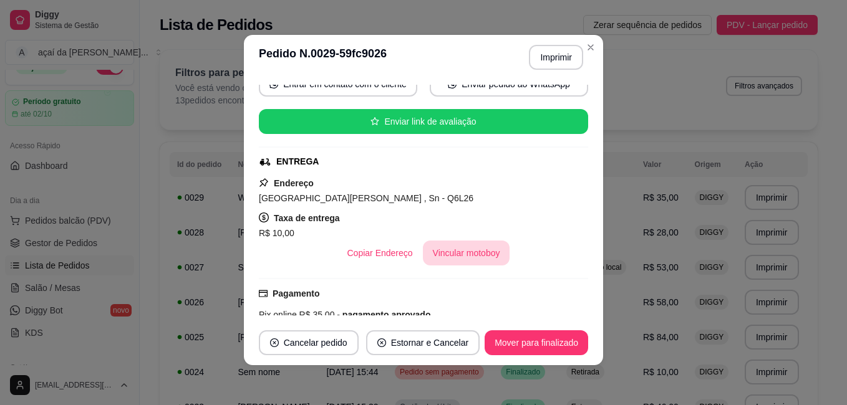
click at [473, 256] on button "Vincular motoboy" at bounding box center [466, 253] width 87 height 25
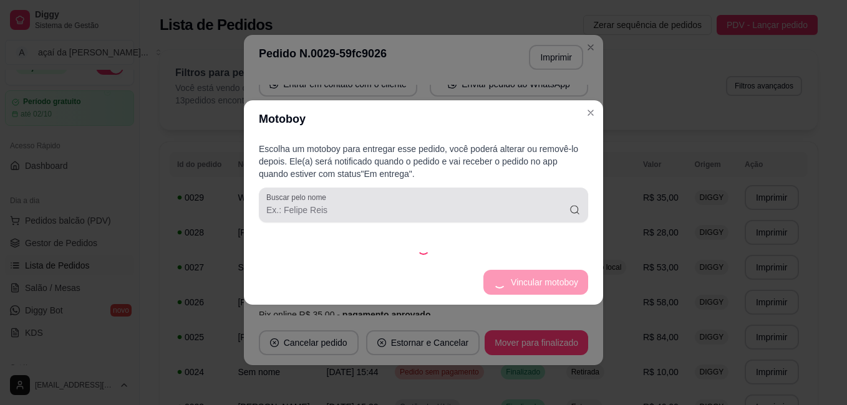
click at [405, 195] on div at bounding box center [423, 205] width 314 height 25
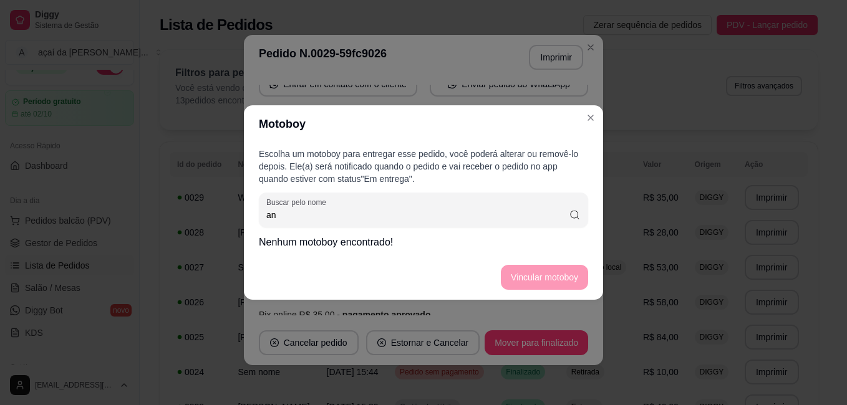
type input "a"
type input "[PERSON_NAME]"
click at [544, 296] on footer "Vincular motoboy" at bounding box center [423, 277] width 359 height 45
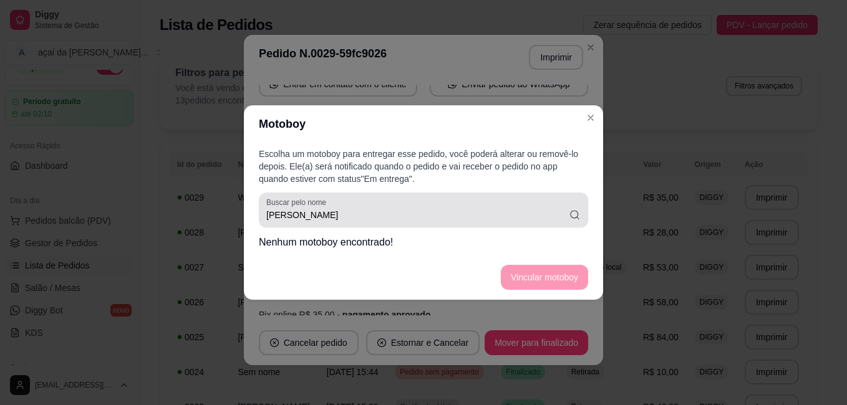
click at [574, 223] on div "Buscar pelo nome [PERSON_NAME]" at bounding box center [423, 210] width 329 height 35
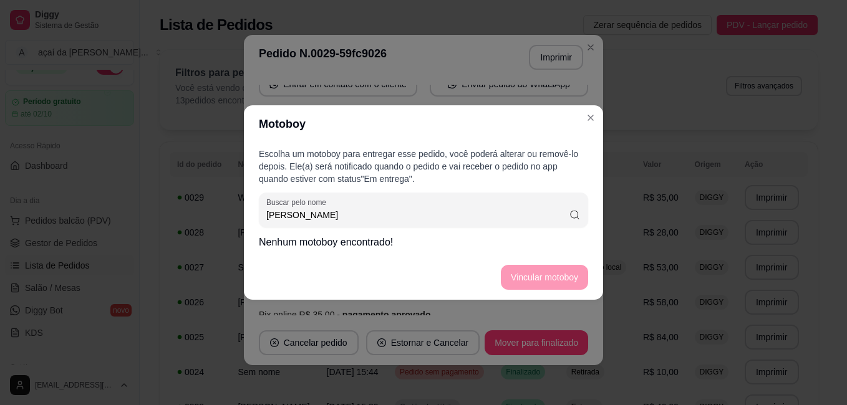
click at [577, 215] on icon at bounding box center [575, 215] width 12 height 12
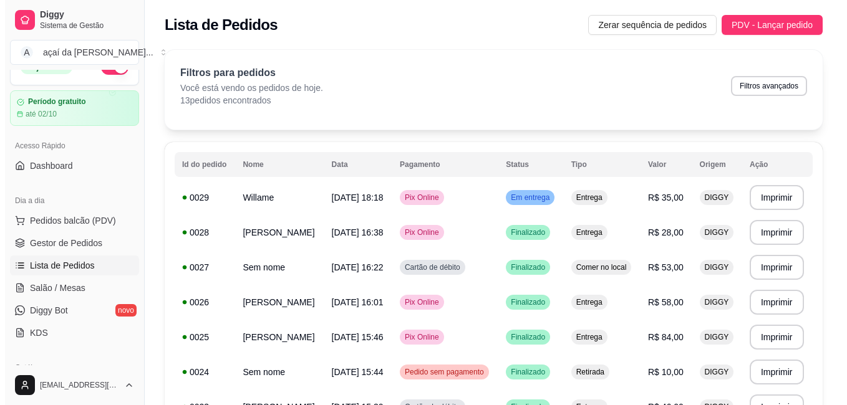
scroll to position [62, 0]
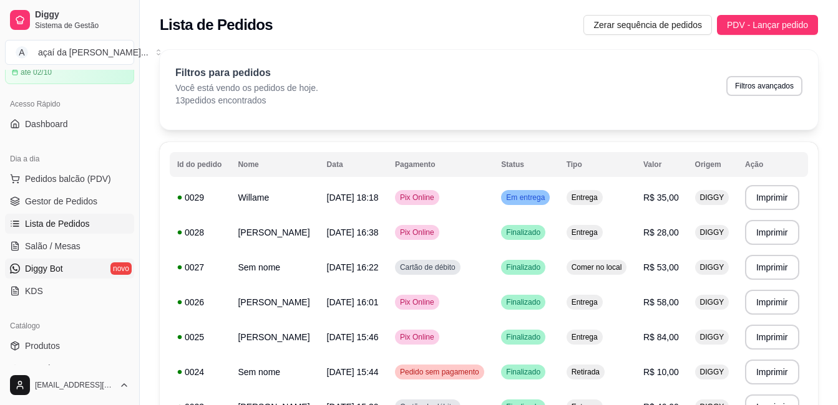
click at [46, 274] on span "Diggy Bot" at bounding box center [44, 269] width 38 height 12
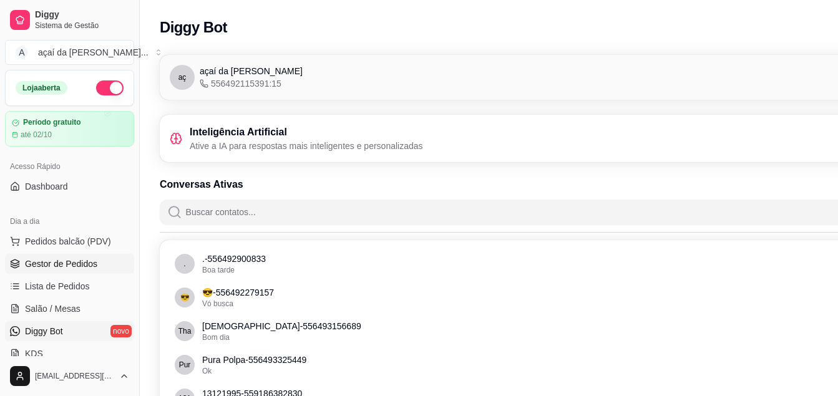
click at [59, 265] on span "Gestor de Pedidos" at bounding box center [61, 264] width 72 height 12
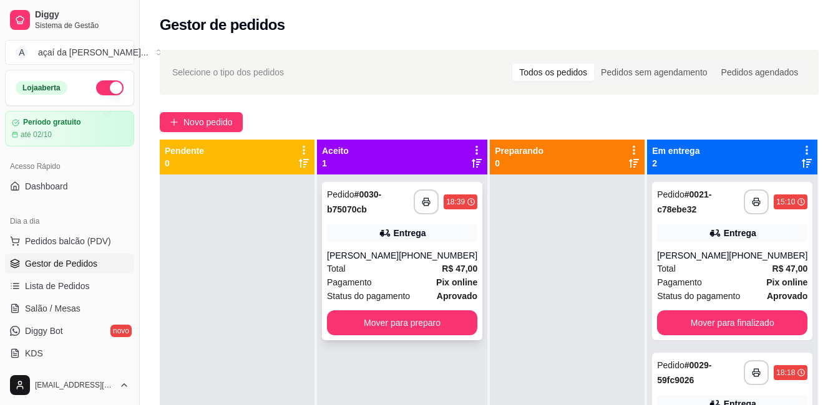
click at [376, 209] on div "Pedido # 0030-b75070cb" at bounding box center [370, 202] width 87 height 30
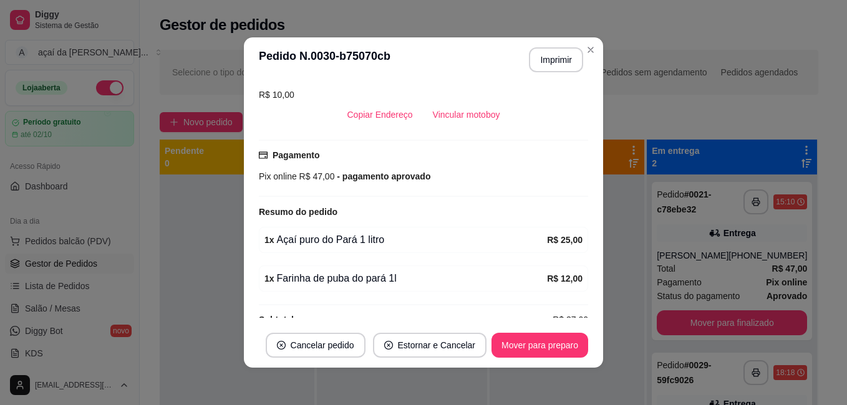
scroll to position [293, 0]
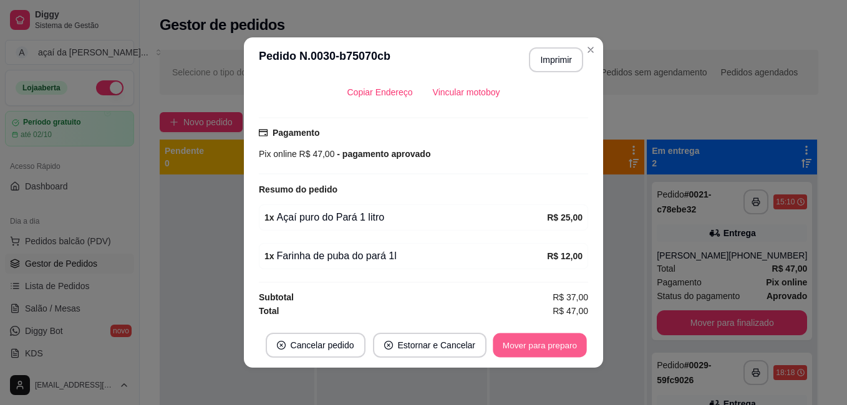
click at [511, 355] on button "Mover para preparo" at bounding box center [540, 346] width 94 height 24
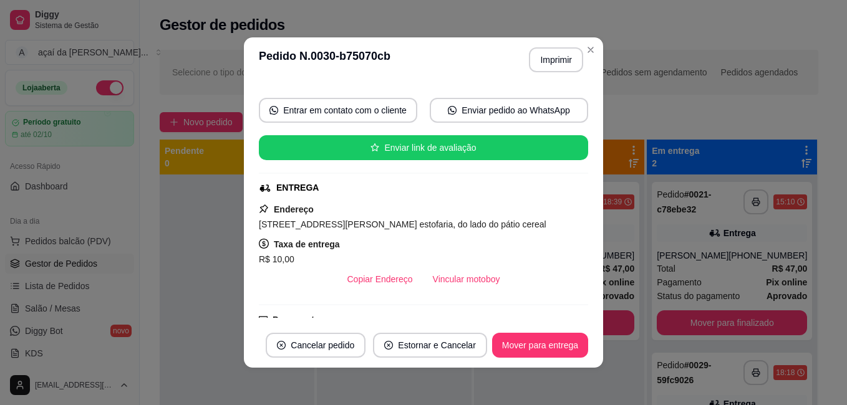
scroll to position [188, 0]
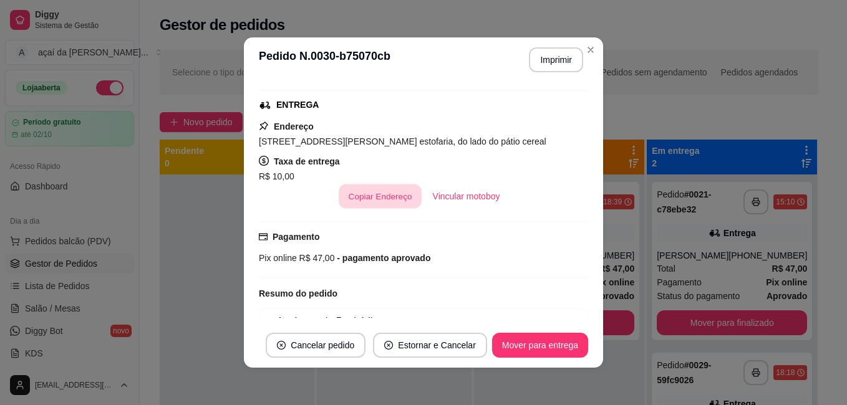
click at [369, 195] on button "Copiar Endereço" at bounding box center [380, 197] width 83 height 24
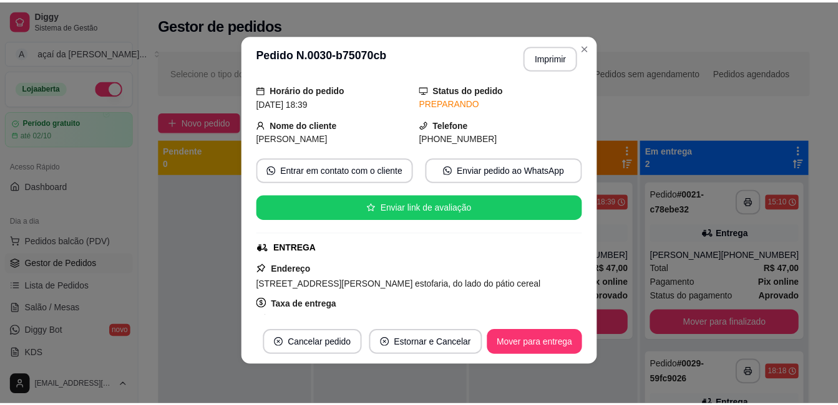
scroll to position [0, 0]
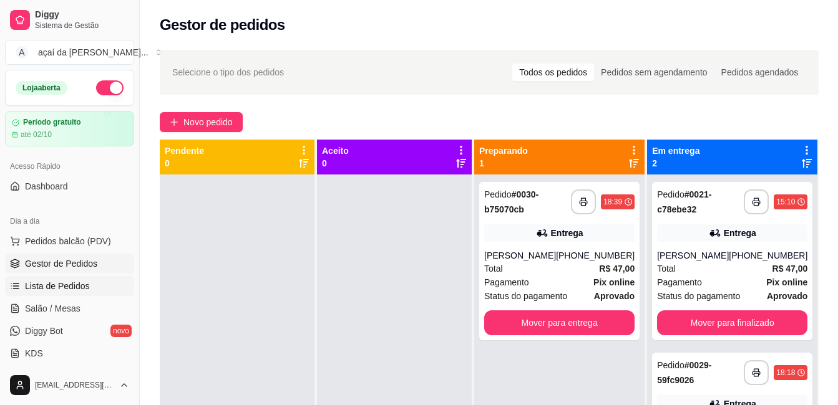
click at [82, 286] on span "Lista de Pedidos" at bounding box center [57, 286] width 65 height 12
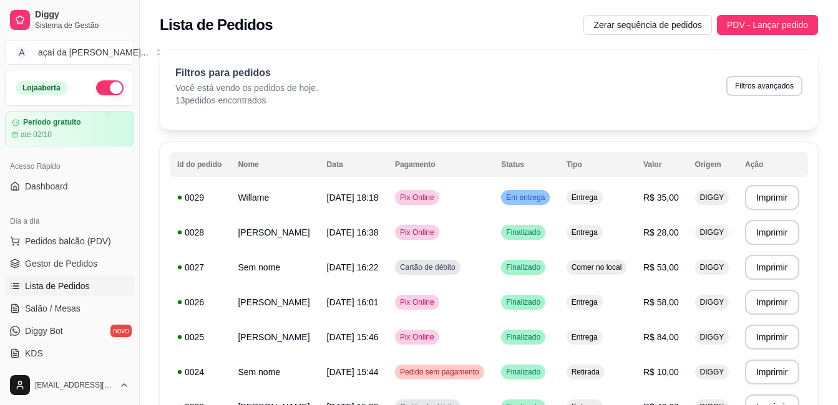
click at [81, 289] on span "Lista de Pedidos" at bounding box center [57, 286] width 65 height 12
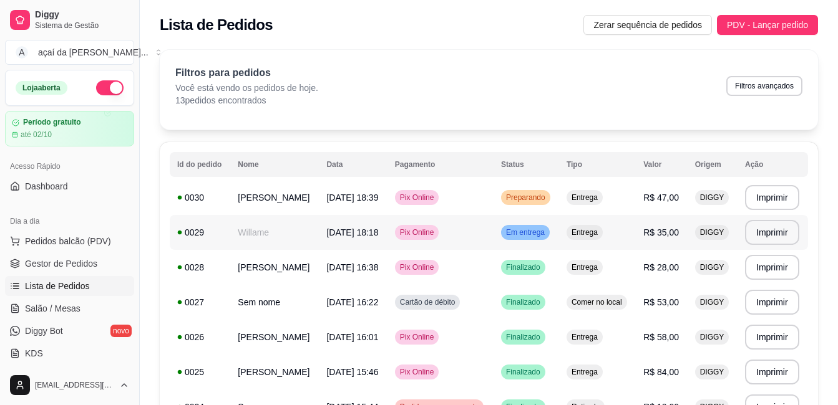
click at [435, 239] on div "Pix Online" at bounding box center [417, 232] width 44 height 15
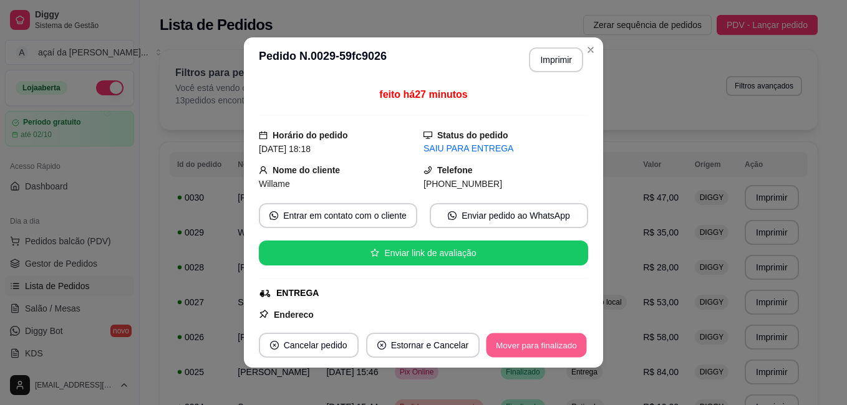
click at [525, 349] on button "Mover para finalizado" at bounding box center [536, 346] width 100 height 24
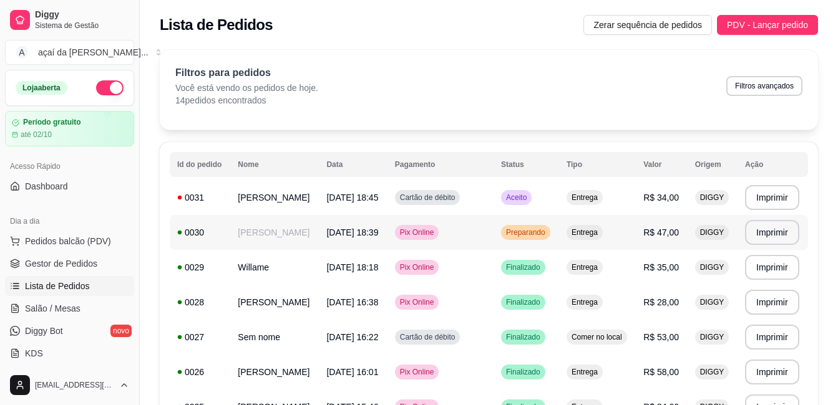
click at [387, 232] on td "[DATE] 18:39" at bounding box center [353, 232] width 68 height 35
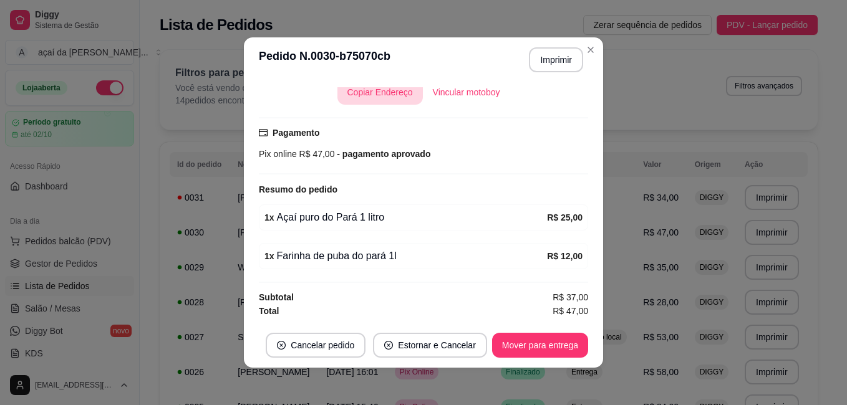
scroll to position [2, 0]
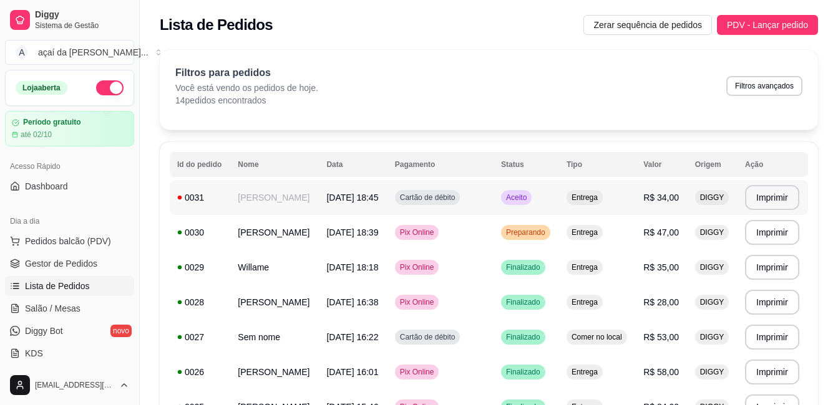
click at [437, 198] on span "Cartão de débito" at bounding box center [427, 198] width 60 height 10
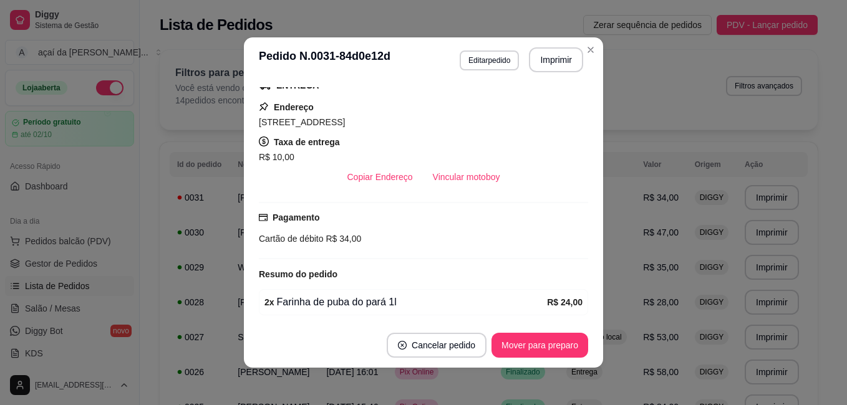
scroll to position [254, 0]
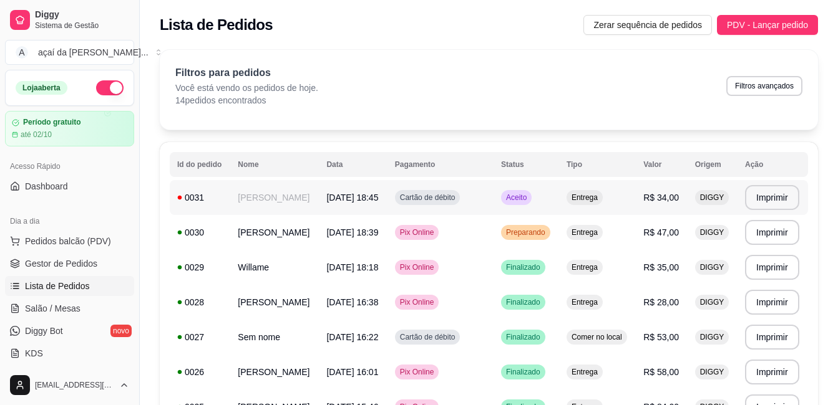
click at [274, 195] on td "[PERSON_NAME]" at bounding box center [274, 197] width 89 height 35
click at [248, 228] on td "[PERSON_NAME]" at bounding box center [274, 232] width 89 height 35
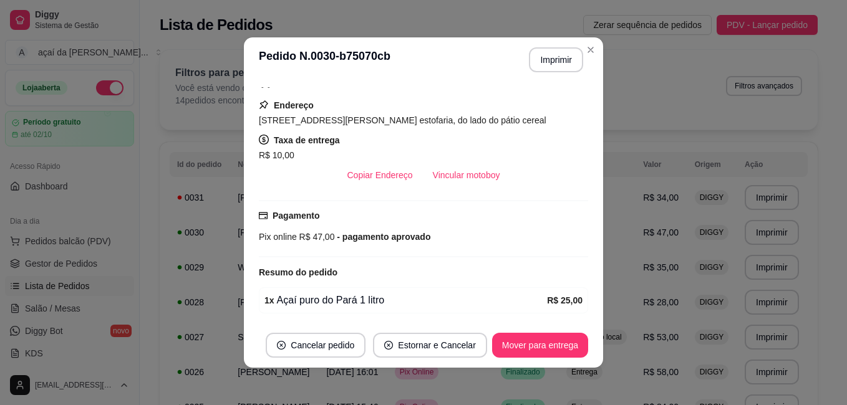
scroll to position [147, 0]
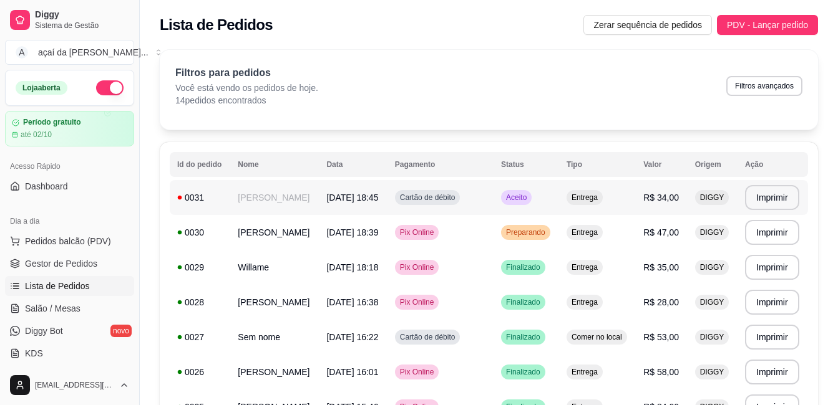
click at [363, 206] on td "[DATE] 18:45" at bounding box center [353, 197] width 68 height 35
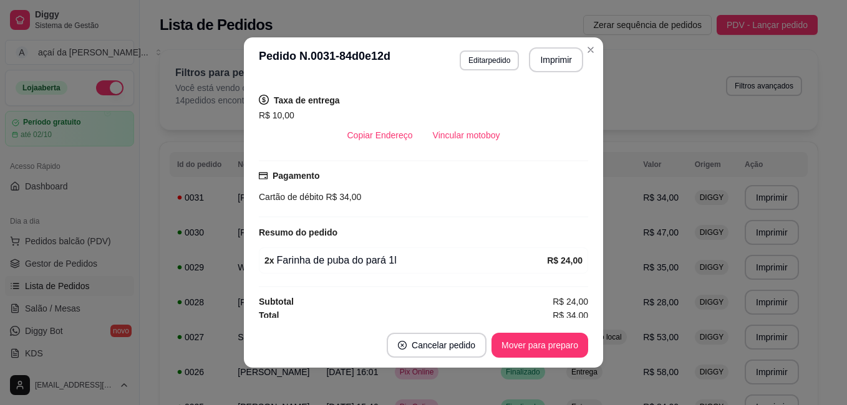
scroll to position [254, 0]
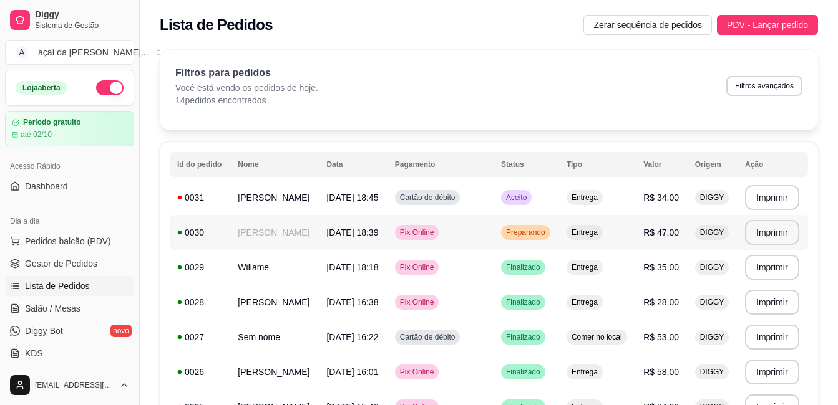
click at [374, 241] on td "[DATE] 18:39" at bounding box center [353, 232] width 68 height 35
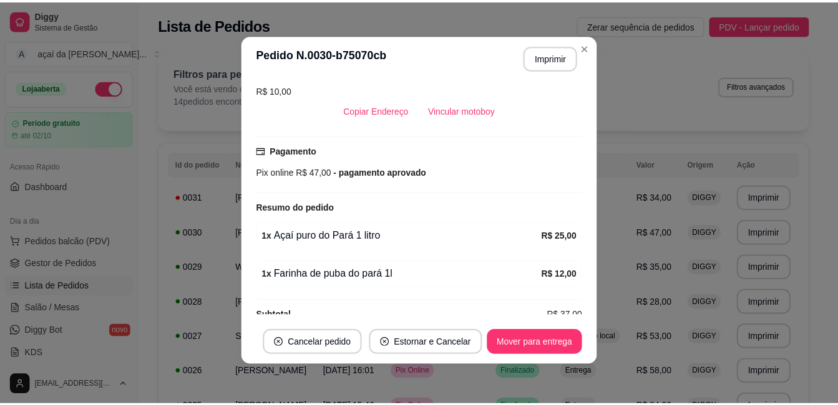
scroll to position [293, 0]
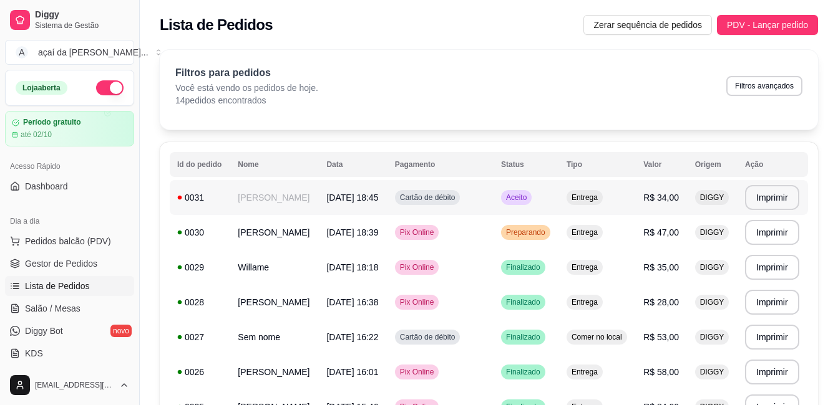
click at [387, 199] on td "[DATE] 18:45" at bounding box center [353, 197] width 68 height 35
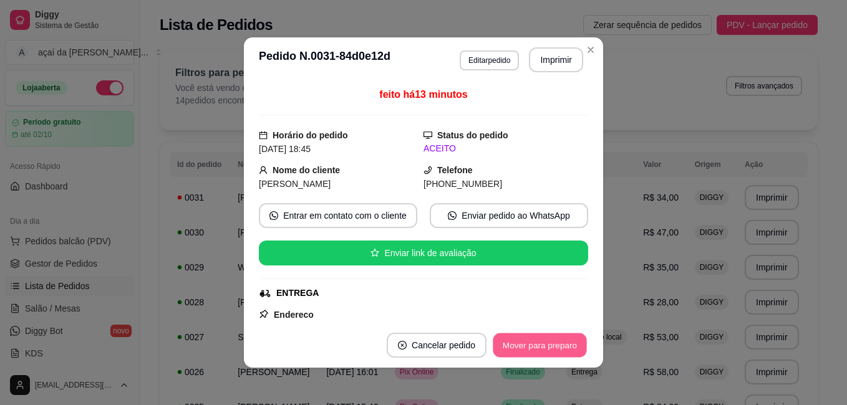
click at [526, 344] on button "Mover para preparo" at bounding box center [540, 346] width 94 height 24
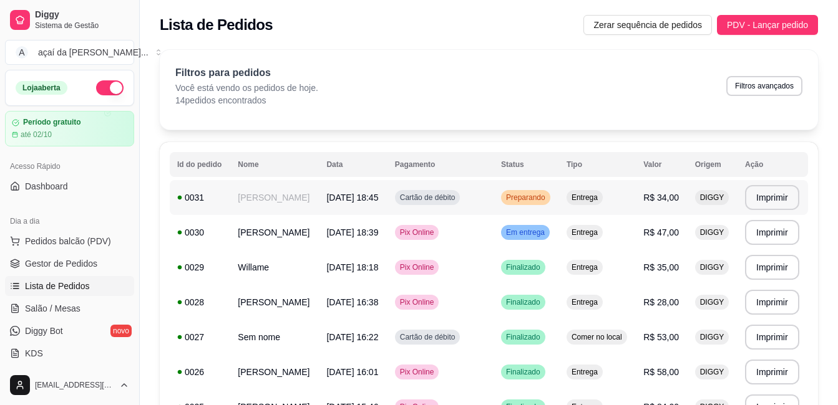
click at [453, 203] on div "Cartão de débito" at bounding box center [427, 197] width 65 height 15
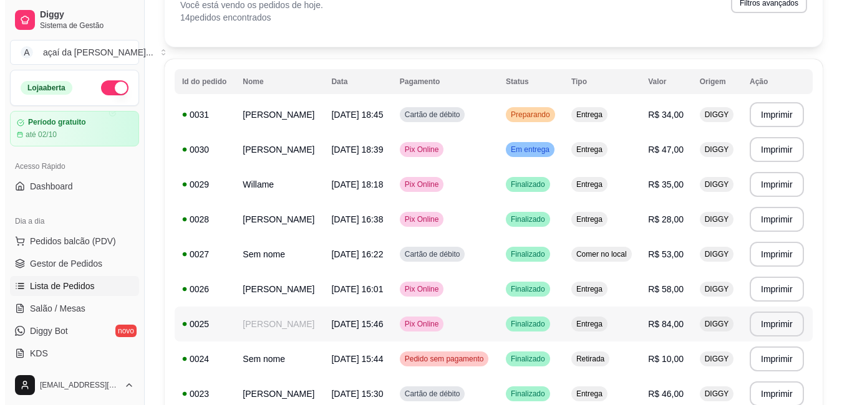
scroll to position [0, 0]
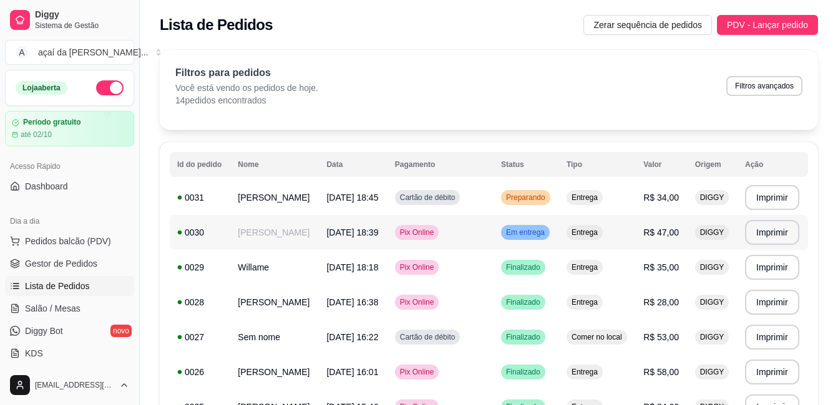
click at [329, 238] on span "[DATE] 18:39" at bounding box center [352, 233] width 52 height 10
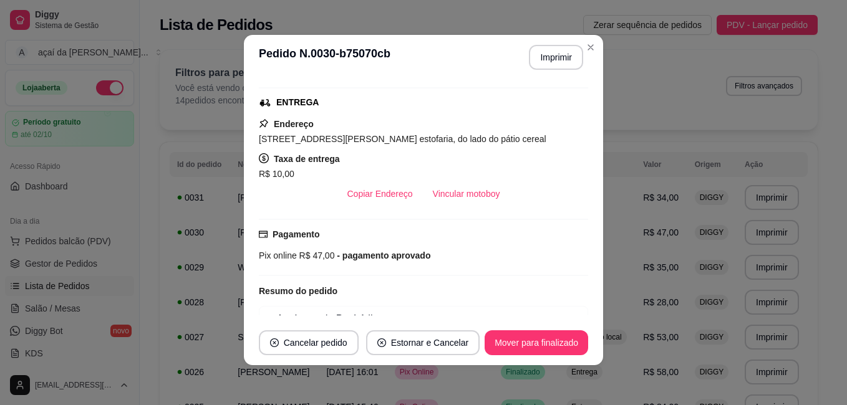
scroll to position [168, 0]
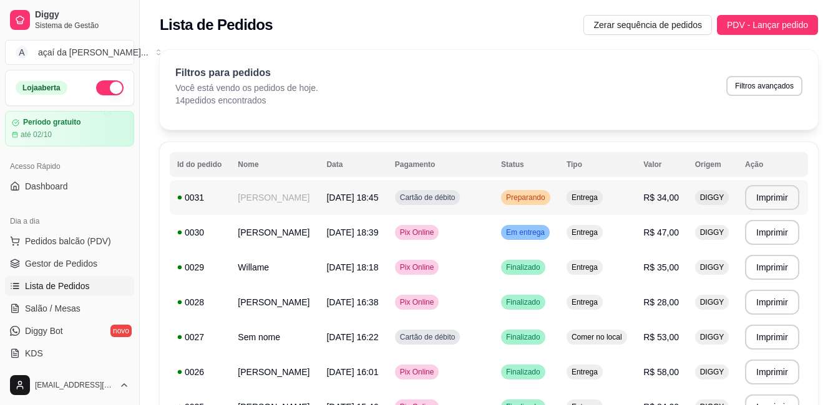
click at [448, 195] on span "Cartão de débito" at bounding box center [427, 198] width 60 height 10
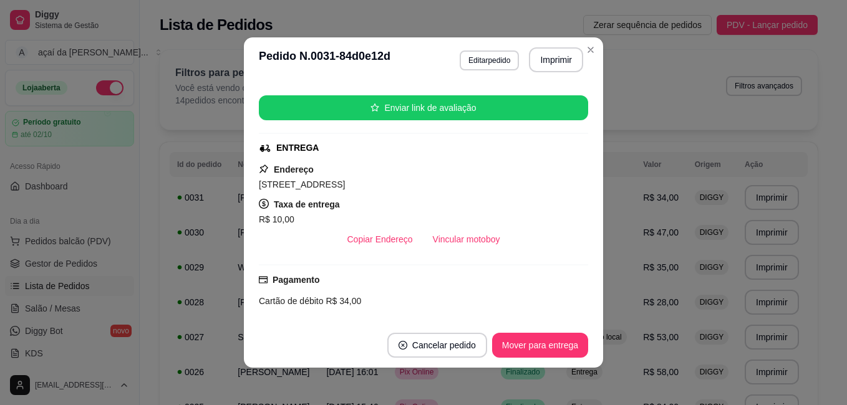
scroll to position [254, 0]
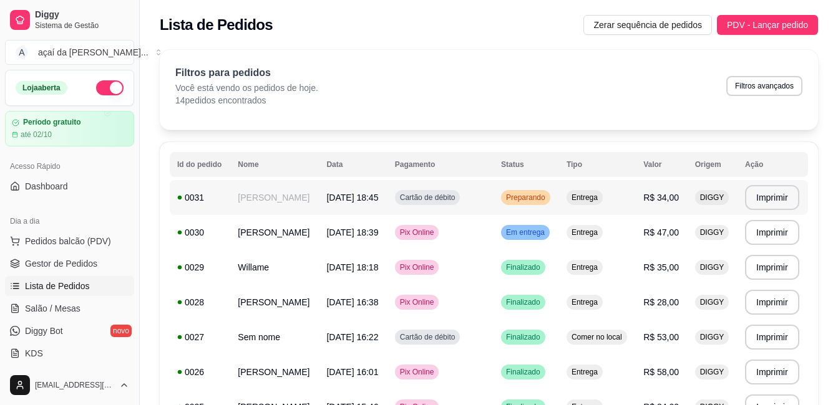
click at [330, 198] on span "[DATE] 18:45" at bounding box center [352, 198] width 52 height 10
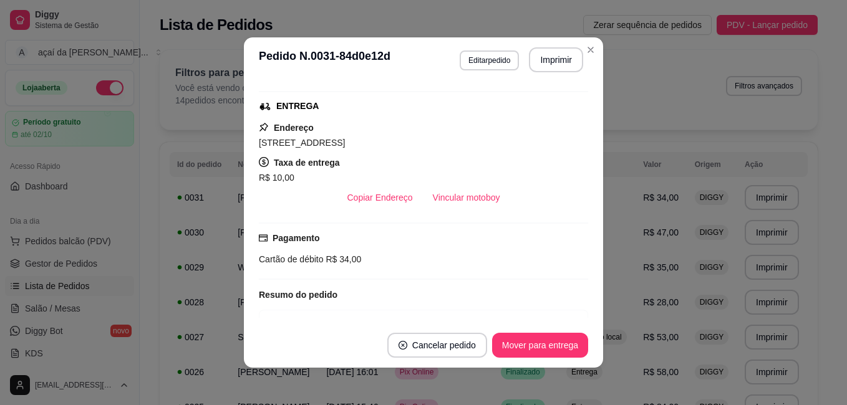
scroll to position [208, 0]
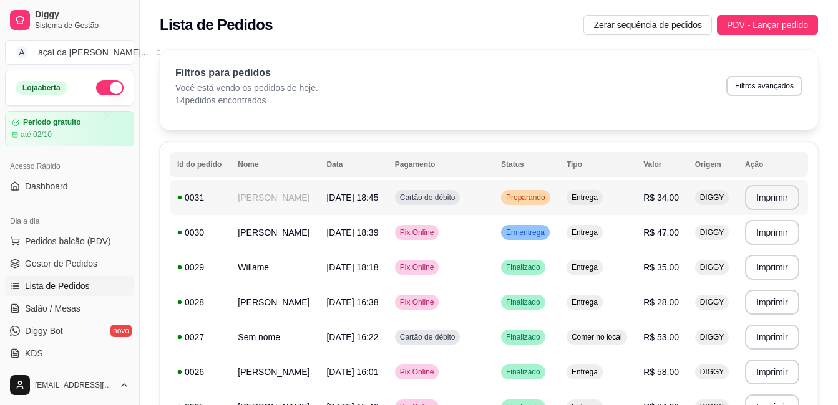
click at [339, 195] on span "[DATE] 18:45" at bounding box center [352, 198] width 52 height 10
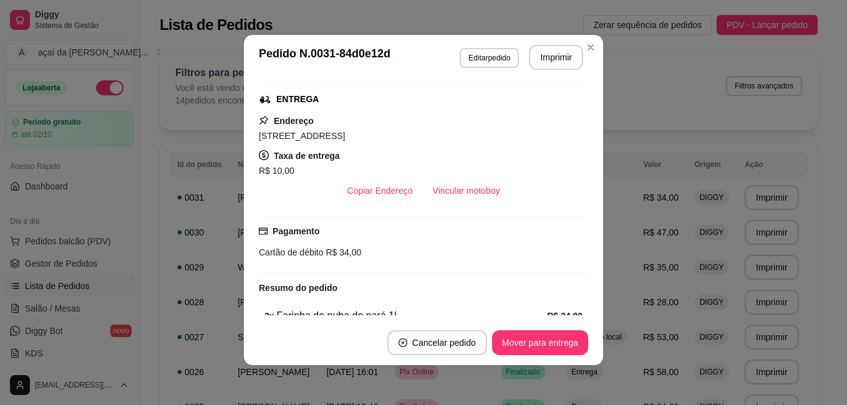
scroll to position [254, 0]
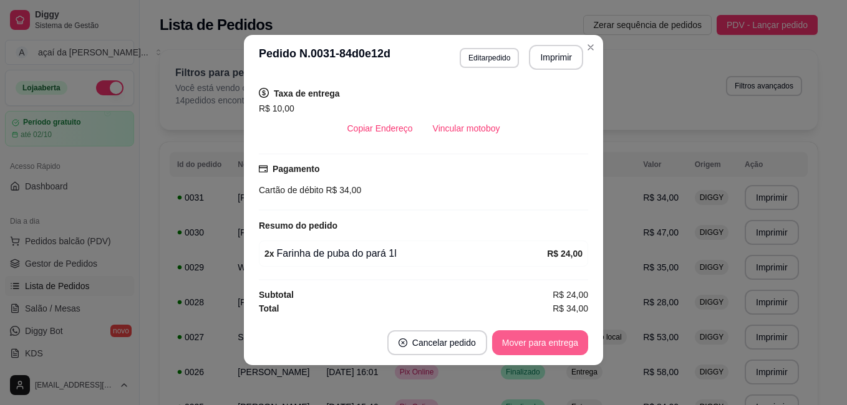
click at [561, 333] on button "Mover para entrega" at bounding box center [540, 343] width 96 height 25
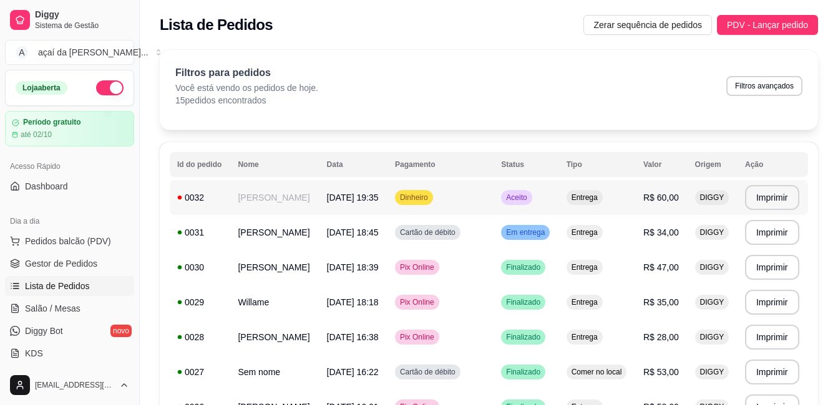
click at [545, 203] on td "Aceito" at bounding box center [525, 197] width 65 height 35
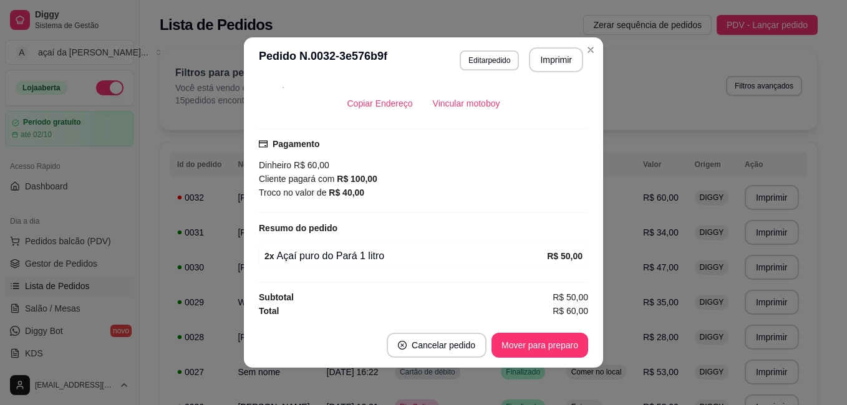
scroll to position [2, 0]
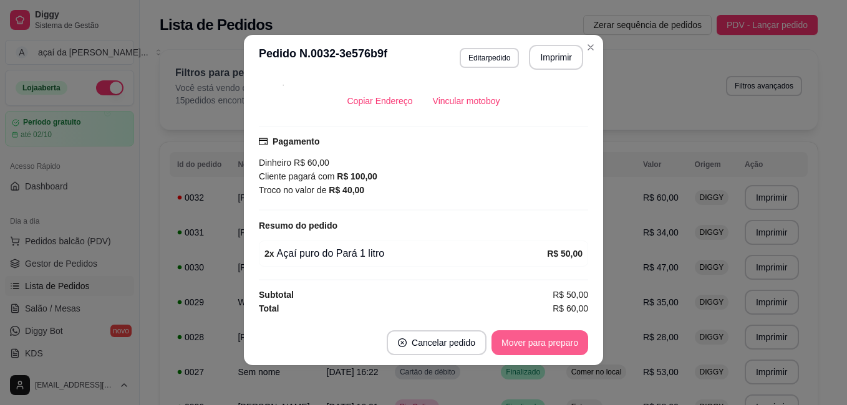
click at [541, 337] on button "Mover para preparo" at bounding box center [539, 343] width 97 height 25
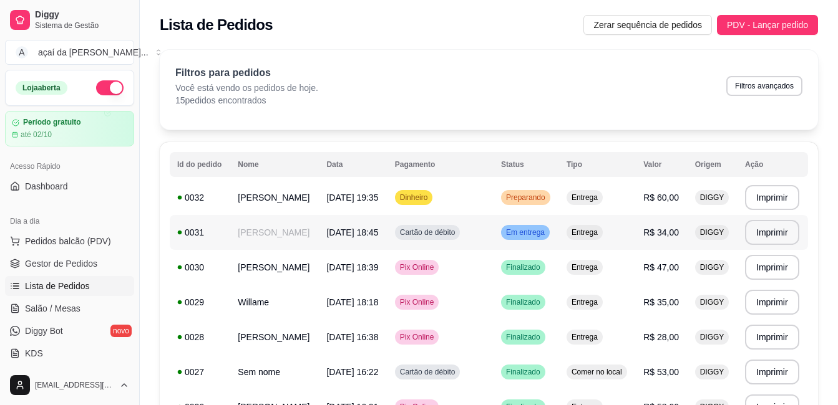
click at [535, 243] on td "Em entrega" at bounding box center [525, 232] width 65 height 35
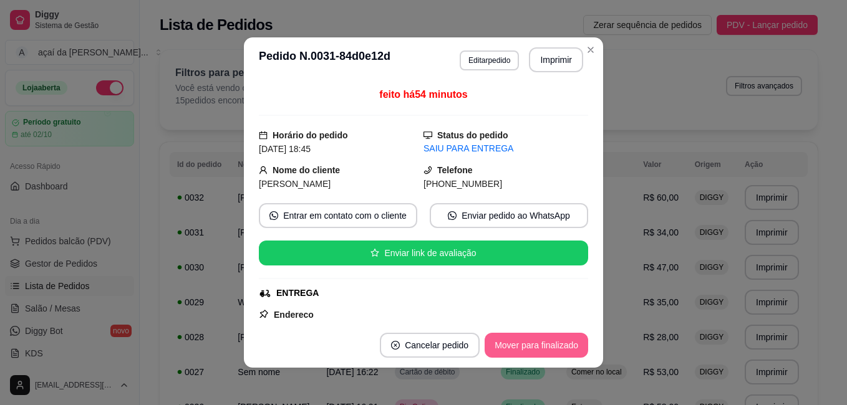
click at [549, 354] on button "Mover para finalizado" at bounding box center [537, 345] width 104 height 25
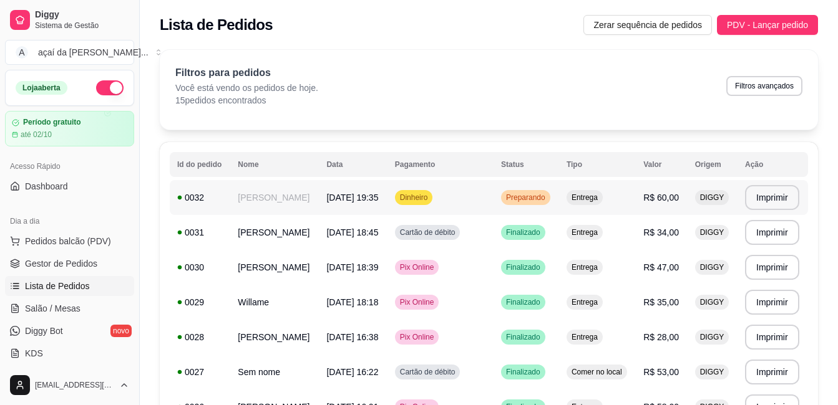
click at [486, 194] on td "Dinheiro" at bounding box center [440, 197] width 106 height 35
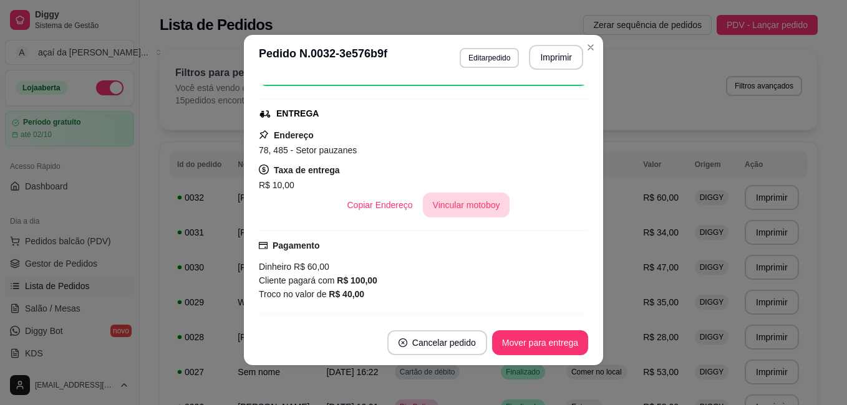
scroll to position [157, 0]
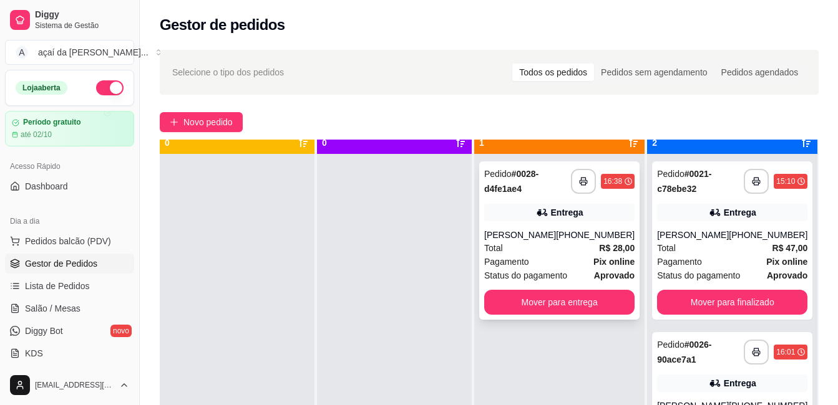
scroll to position [35, 0]
